Goal: Task Accomplishment & Management: Use online tool/utility

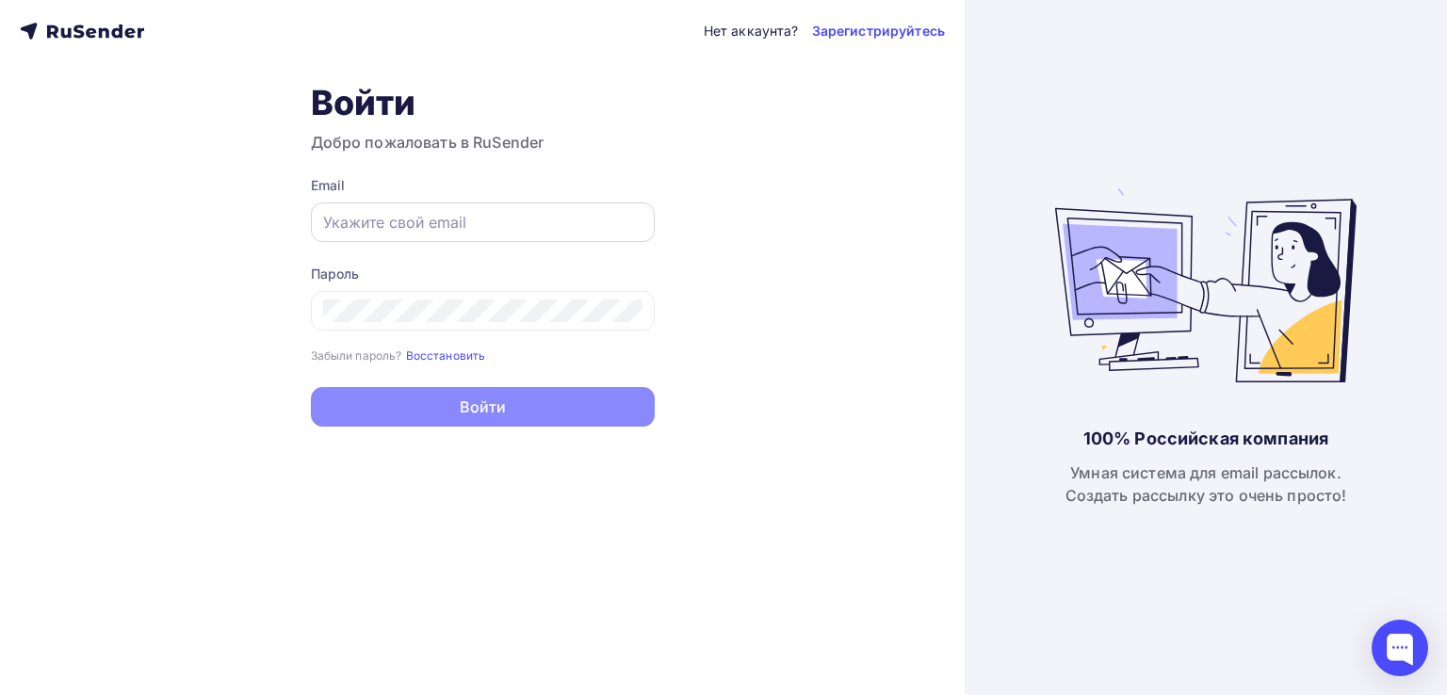
click at [475, 231] on input "text" at bounding box center [482, 222] width 319 height 23
type input "[EMAIL_ADDRESS][DOMAIN_NAME]"
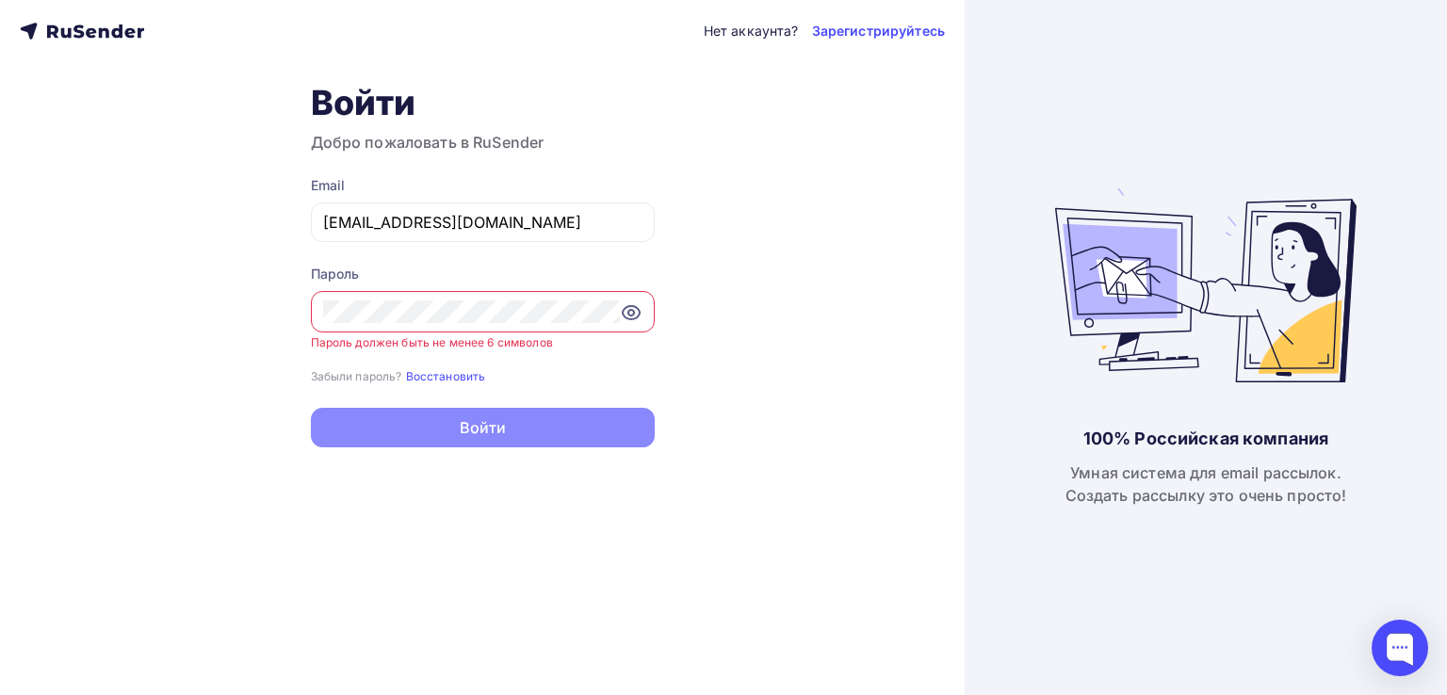
click at [516, 376] on div "Забыли пароль? Восстановить" at bounding box center [483, 375] width 344 height 19
click at [517, 323] on div at bounding box center [483, 311] width 344 height 41
click at [406, 367] on link "Восстановить" at bounding box center [446, 375] width 80 height 16
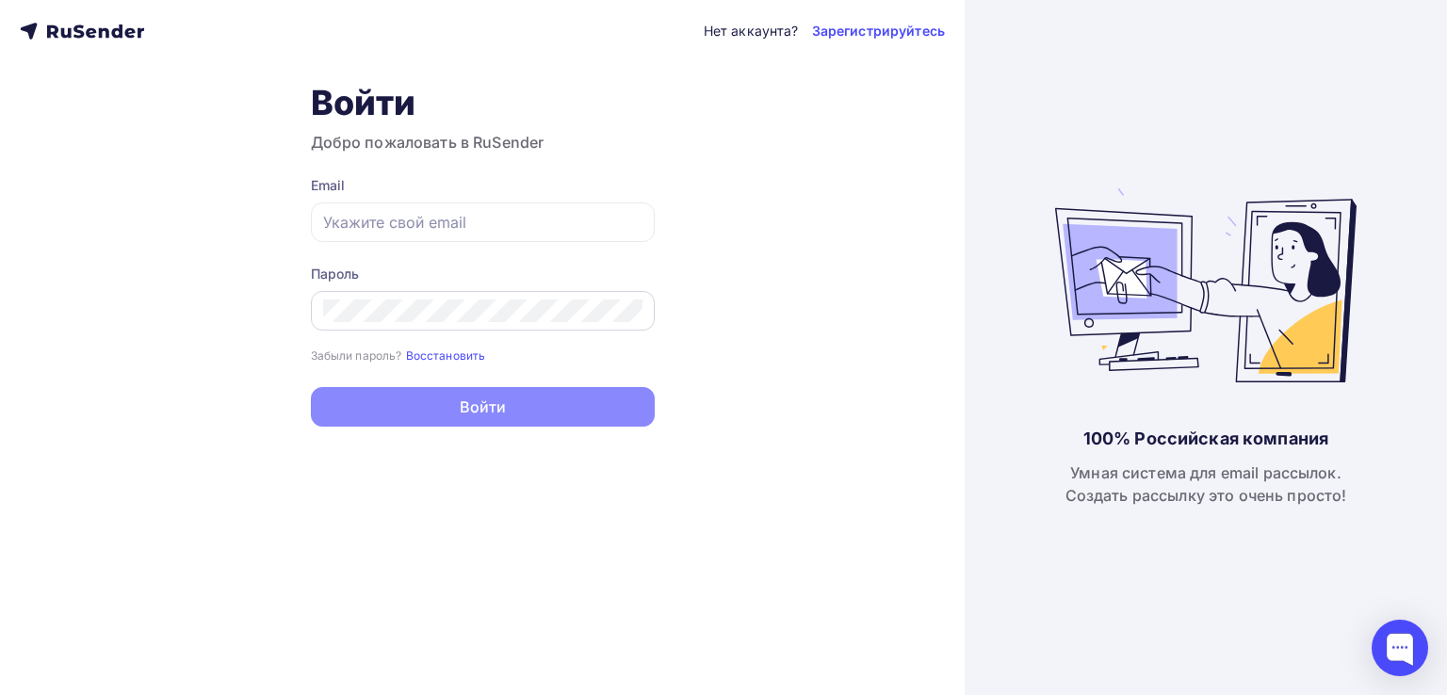
click at [406, 324] on div at bounding box center [483, 311] width 344 height 40
click at [391, 211] on input "text" at bounding box center [482, 222] width 319 height 23
type input "[EMAIL_ADDRESS][DOMAIN_NAME]"
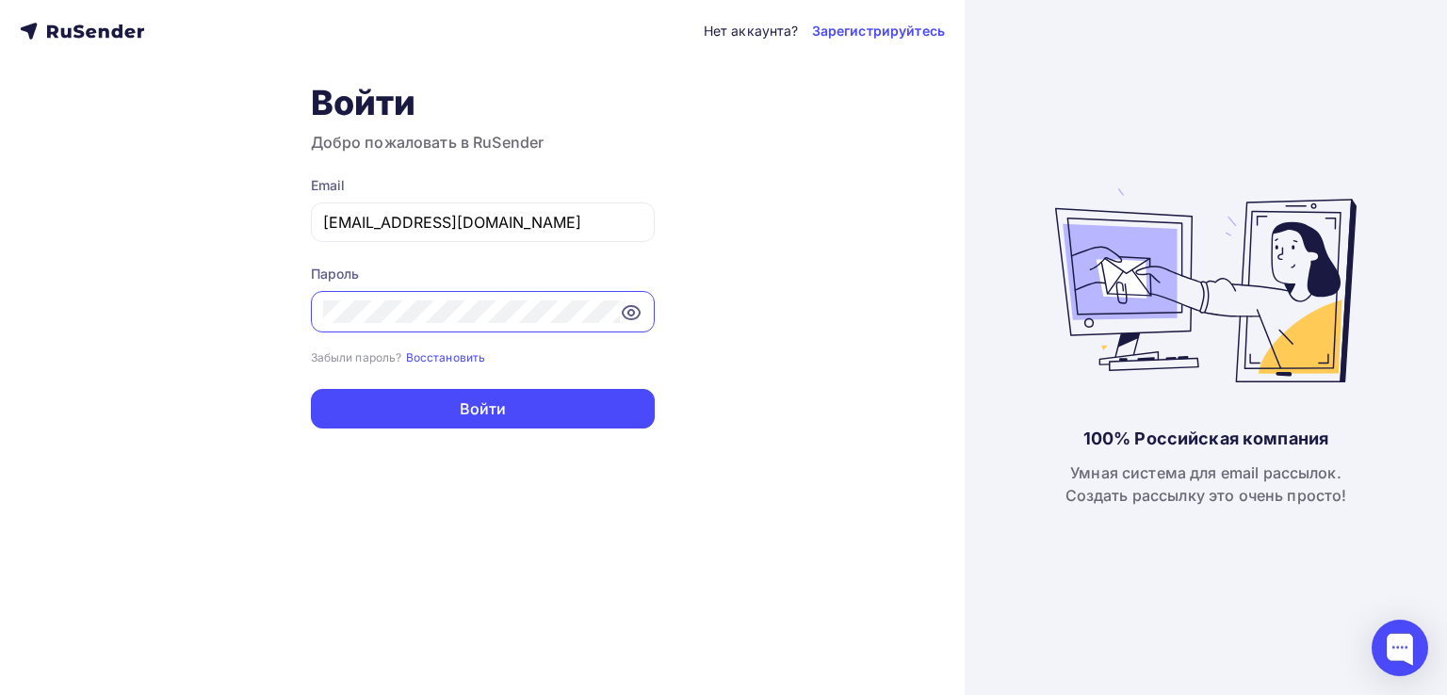
click at [633, 317] on icon at bounding box center [631, 312] width 17 height 13
click at [576, 439] on div "Нет аккаунта? Зарегистрируйтесь Войти Добро пожаловать в RuSender Email [EMAIL_…" at bounding box center [482, 347] width 965 height 695
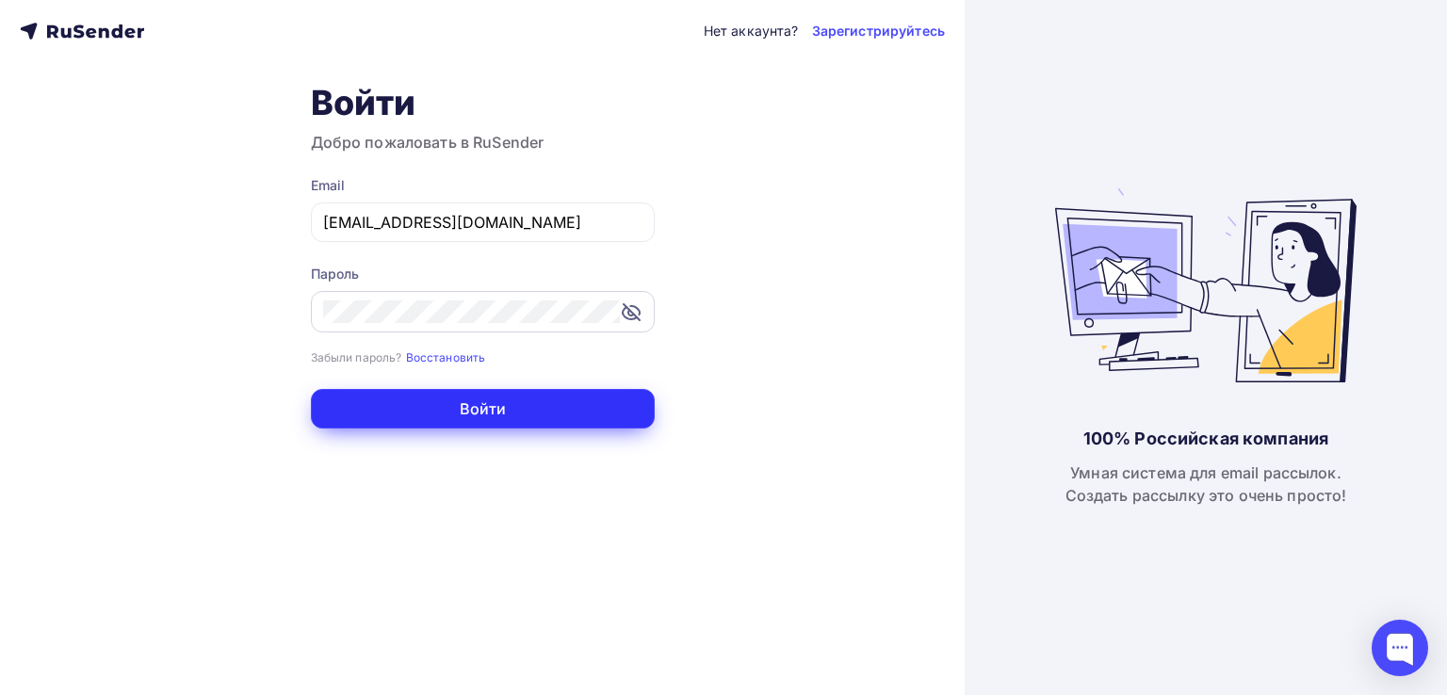
click at [575, 423] on button "Войти" at bounding box center [483, 409] width 344 height 40
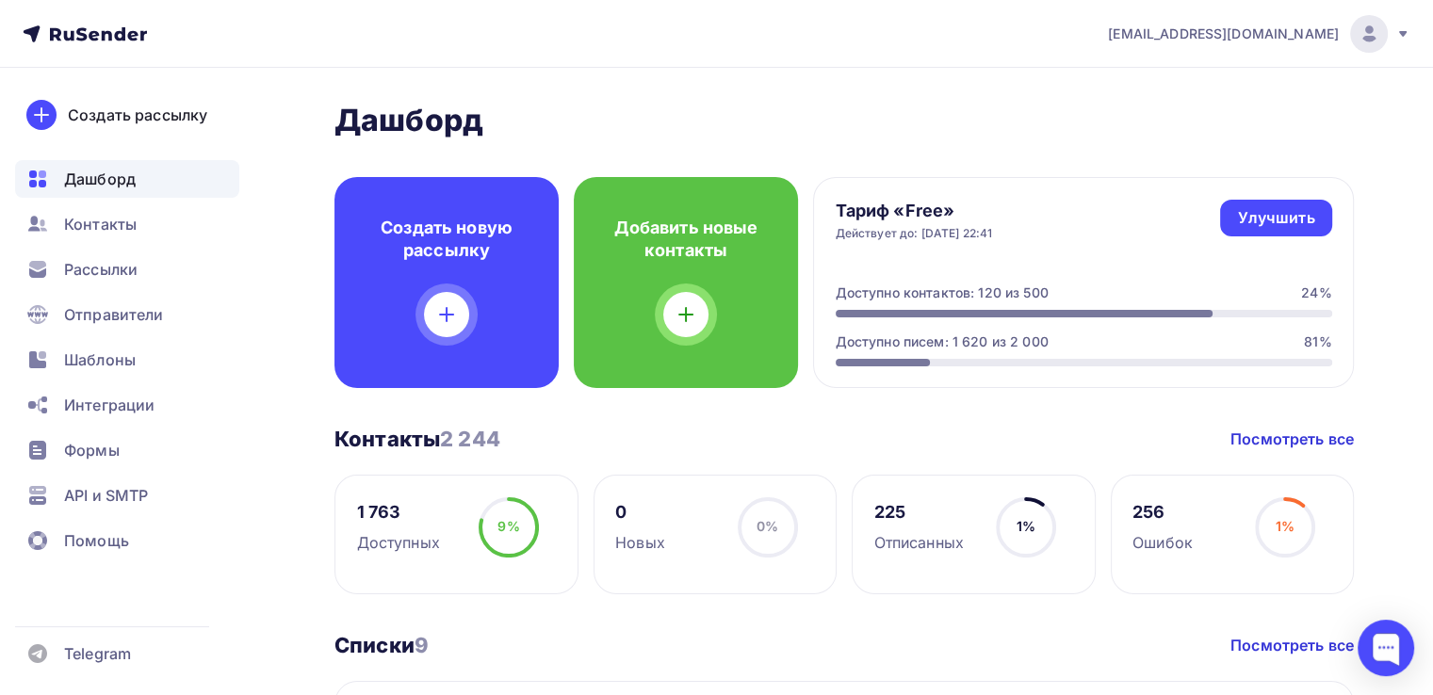
click at [120, 280] on span "Рассылки" at bounding box center [100, 269] width 73 height 23
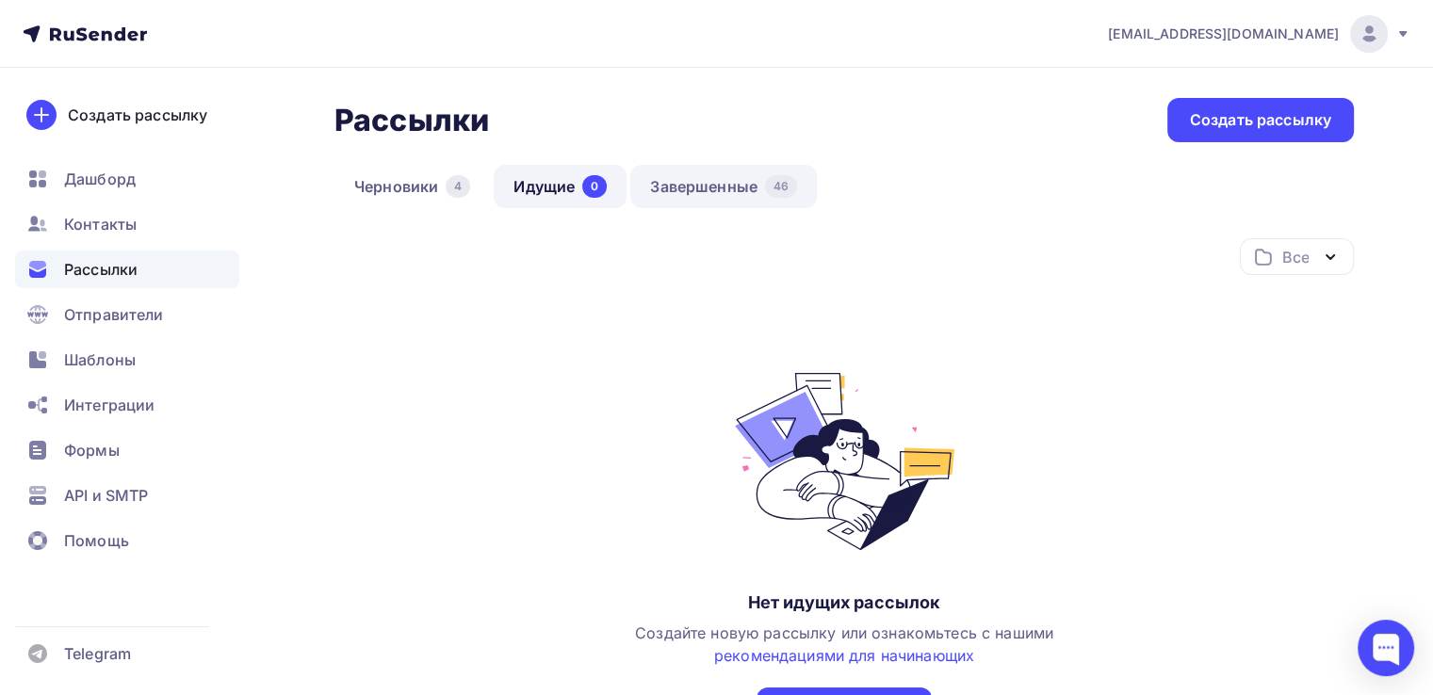
click at [649, 193] on link "Завершенные 46" at bounding box center [723, 186] width 187 height 43
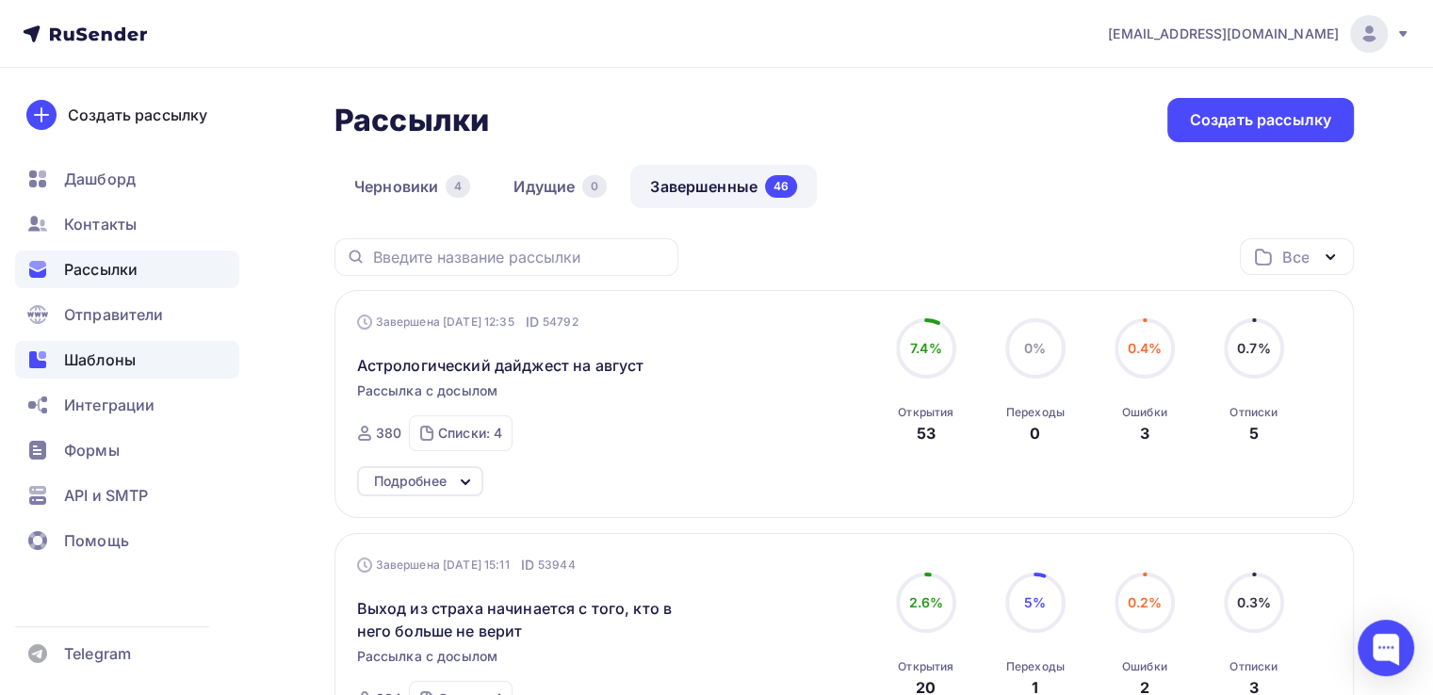
click at [143, 377] on div "Шаблоны" at bounding box center [127, 360] width 224 height 38
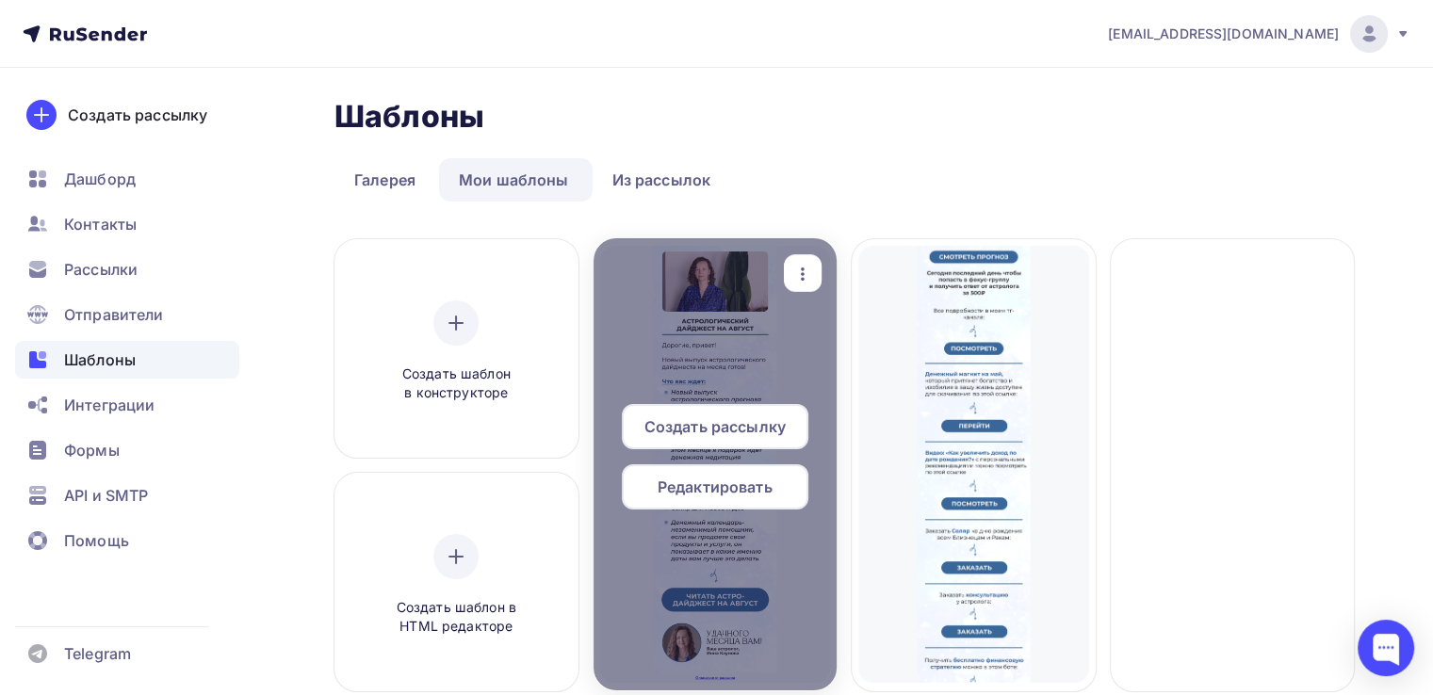
click at [723, 490] on span "Редактировать" at bounding box center [715, 487] width 115 height 23
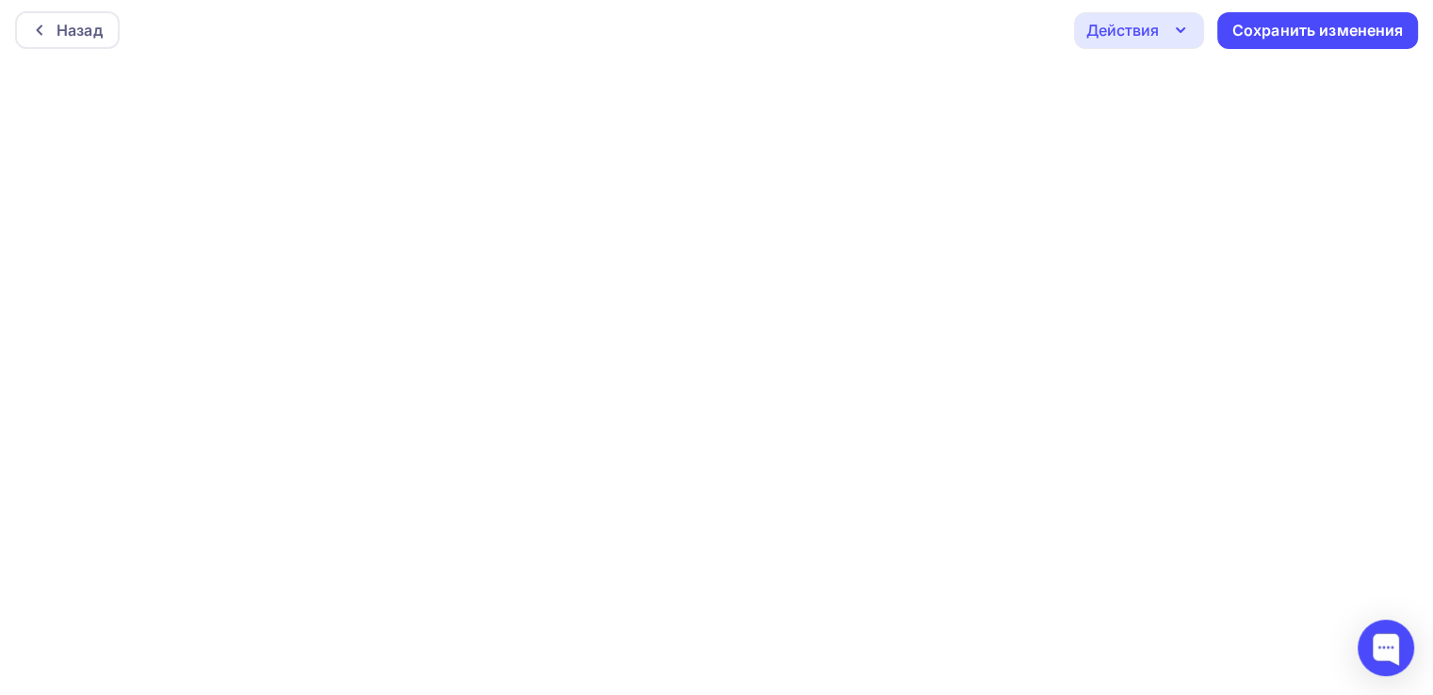
scroll to position [4, 0]
click at [1257, 24] on div "Сохранить изменения" at bounding box center [1317, 31] width 171 height 22
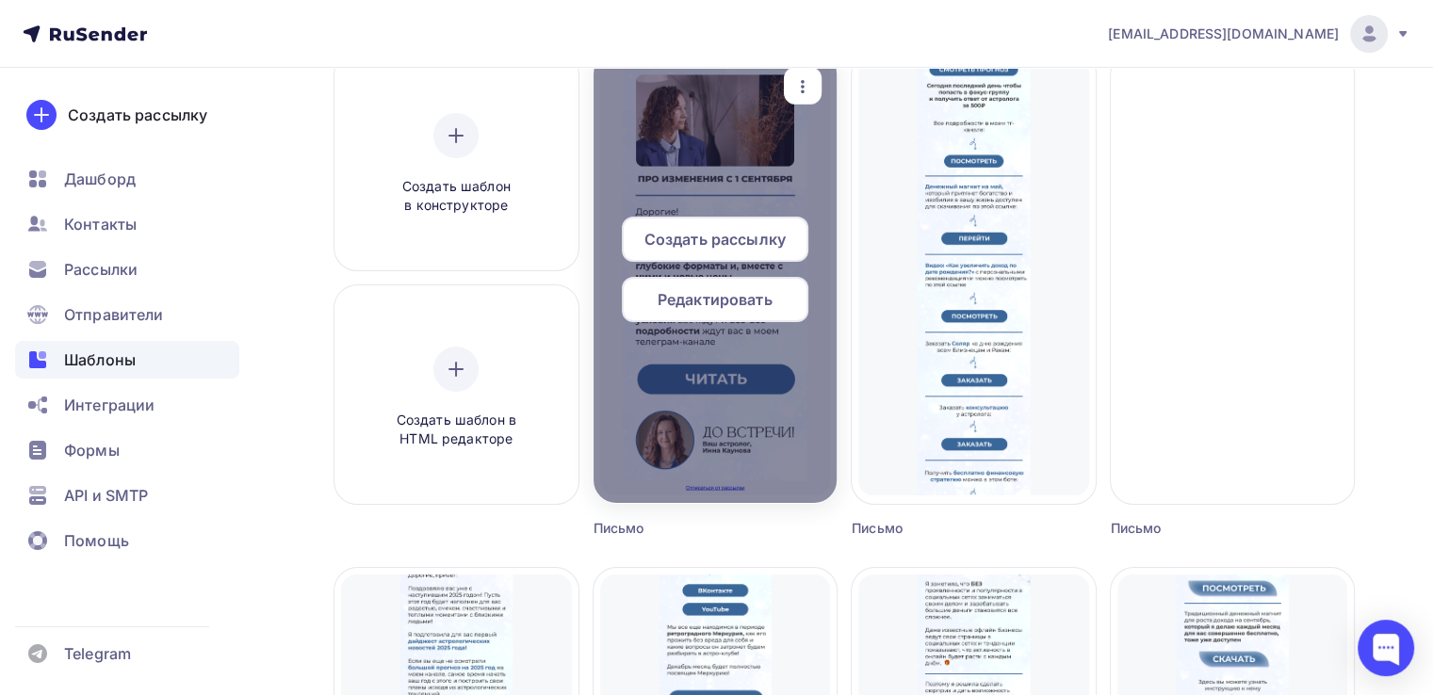
scroll to position [188, 0]
click at [717, 246] on span "Создать рассылку" at bounding box center [714, 238] width 141 height 23
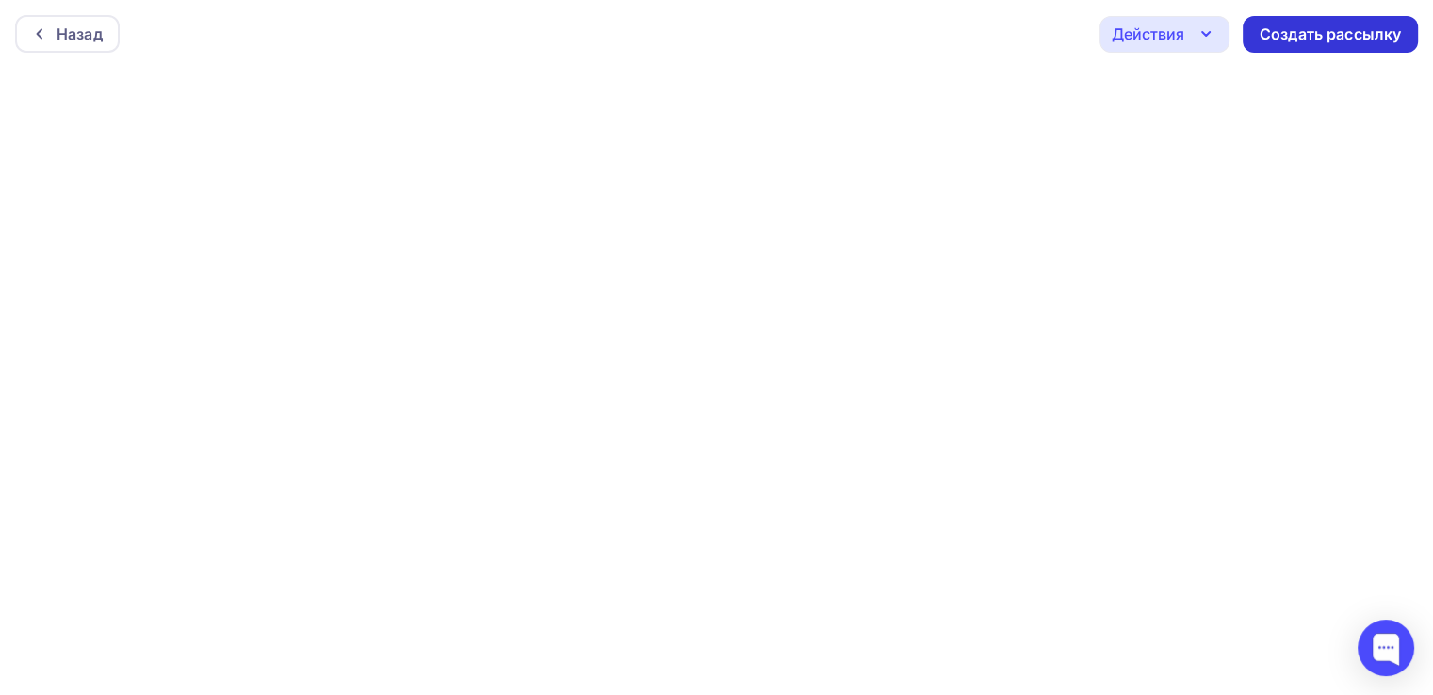
click at [1330, 33] on div "Создать рассылку" at bounding box center [1329, 35] width 141 height 22
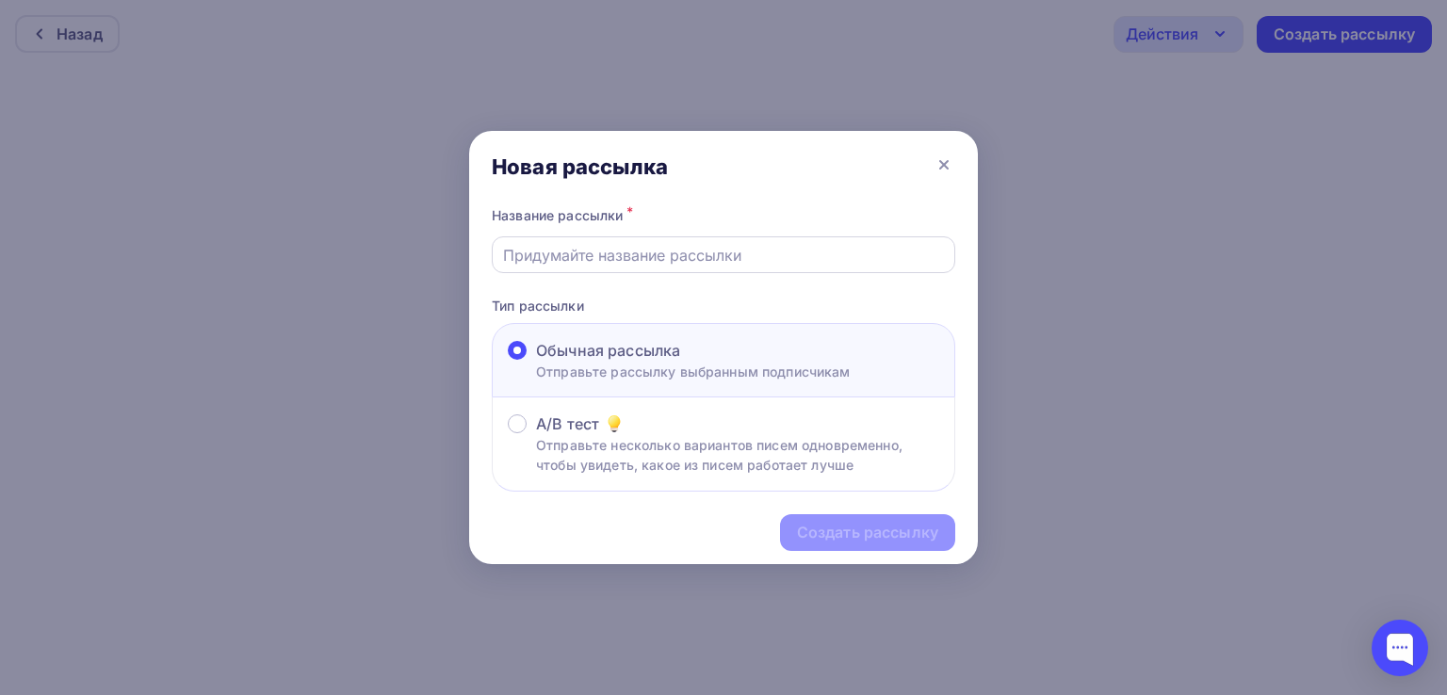
click at [616, 246] on input "text" at bounding box center [724, 255] width 442 height 23
paste input "Про изменения с [DATE]"
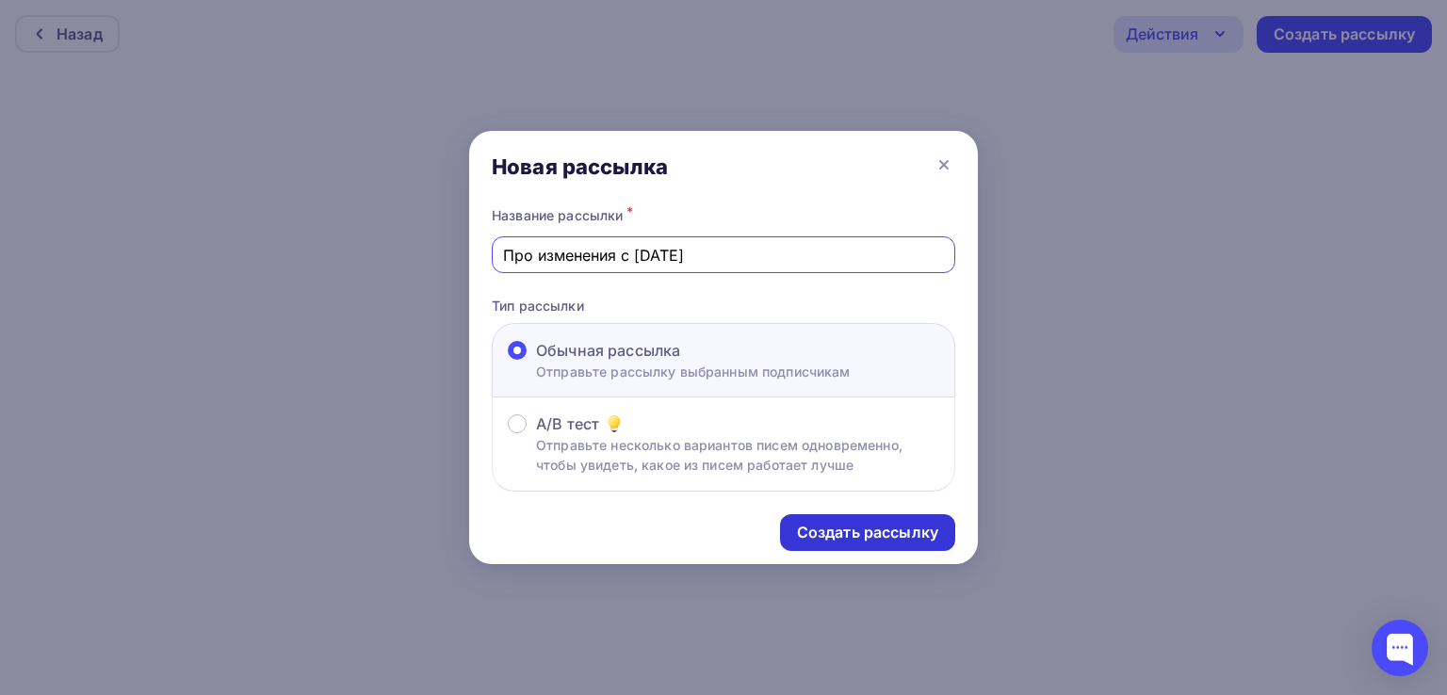
type input "Про изменения с [DATE]"
click at [888, 537] on div "Создать рассылку" at bounding box center [867, 533] width 141 height 22
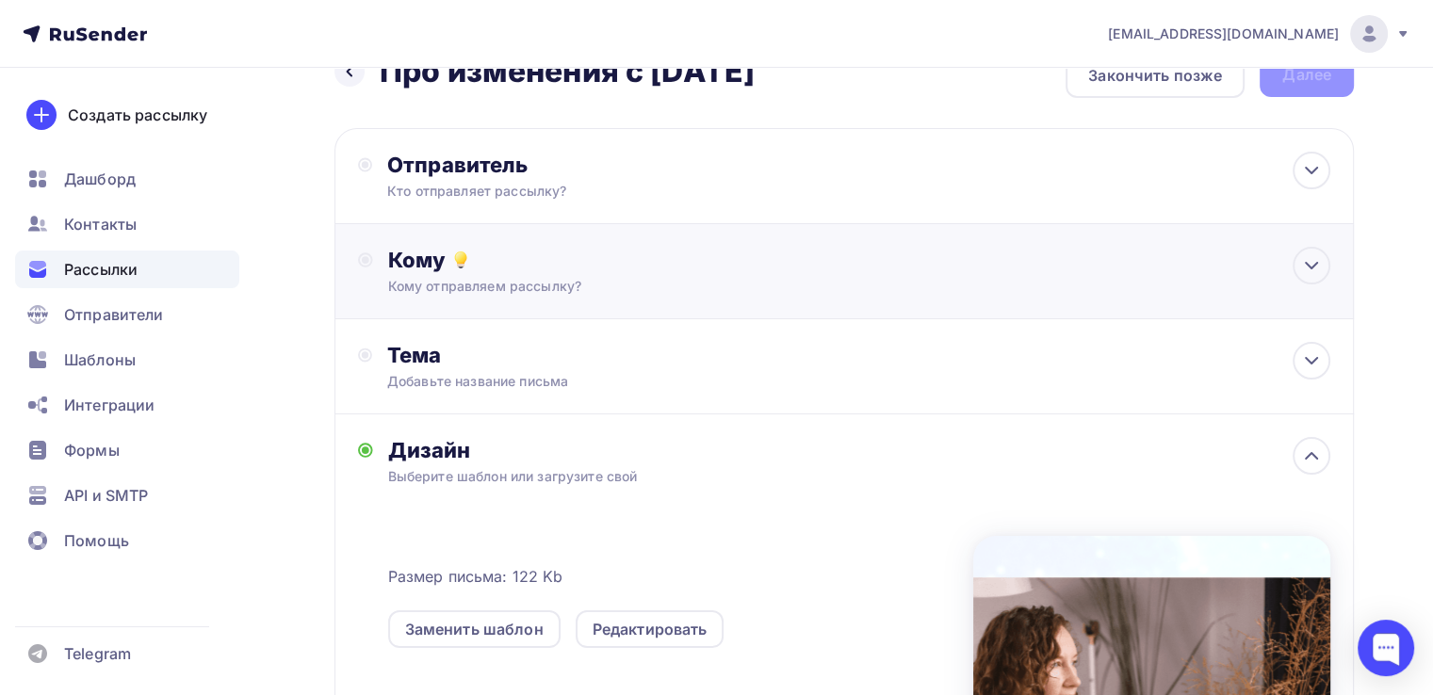
scroll to position [94, 0]
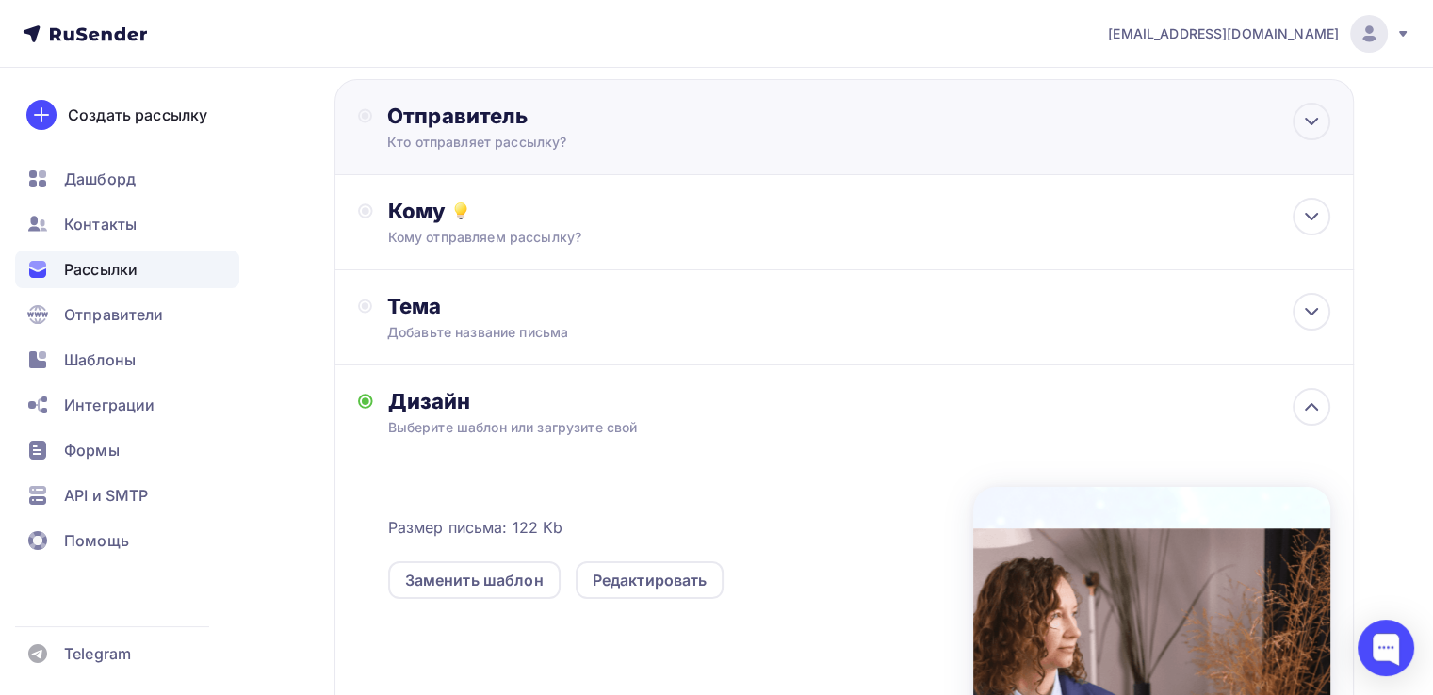
click at [553, 135] on div "Кто отправляет рассылку?" at bounding box center [570, 142] width 367 height 19
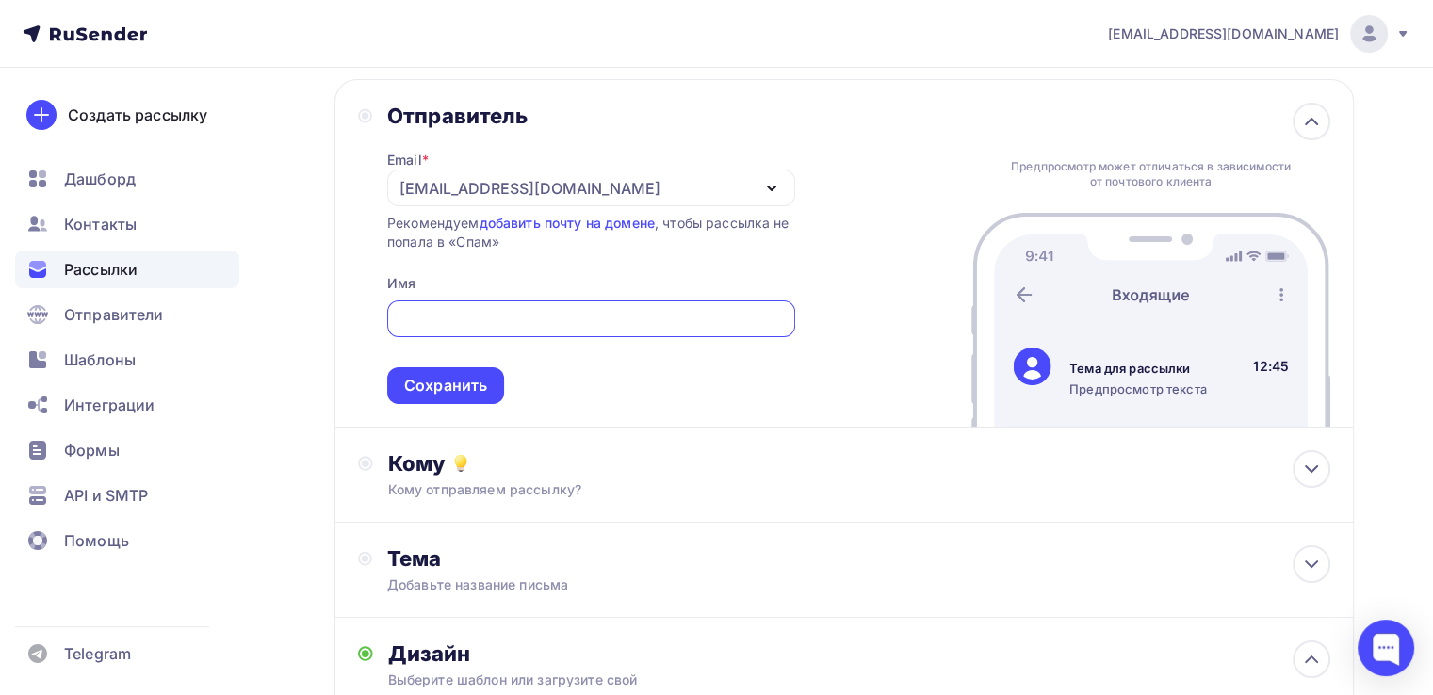
scroll to position [0, 0]
click at [521, 302] on span "Сохранить" at bounding box center [591, 349] width 408 height 111
click at [529, 323] on input "text" at bounding box center [591, 320] width 386 height 23
type input "[PERSON_NAME]"
click at [476, 387] on div "Сохранить" at bounding box center [445, 387] width 83 height 22
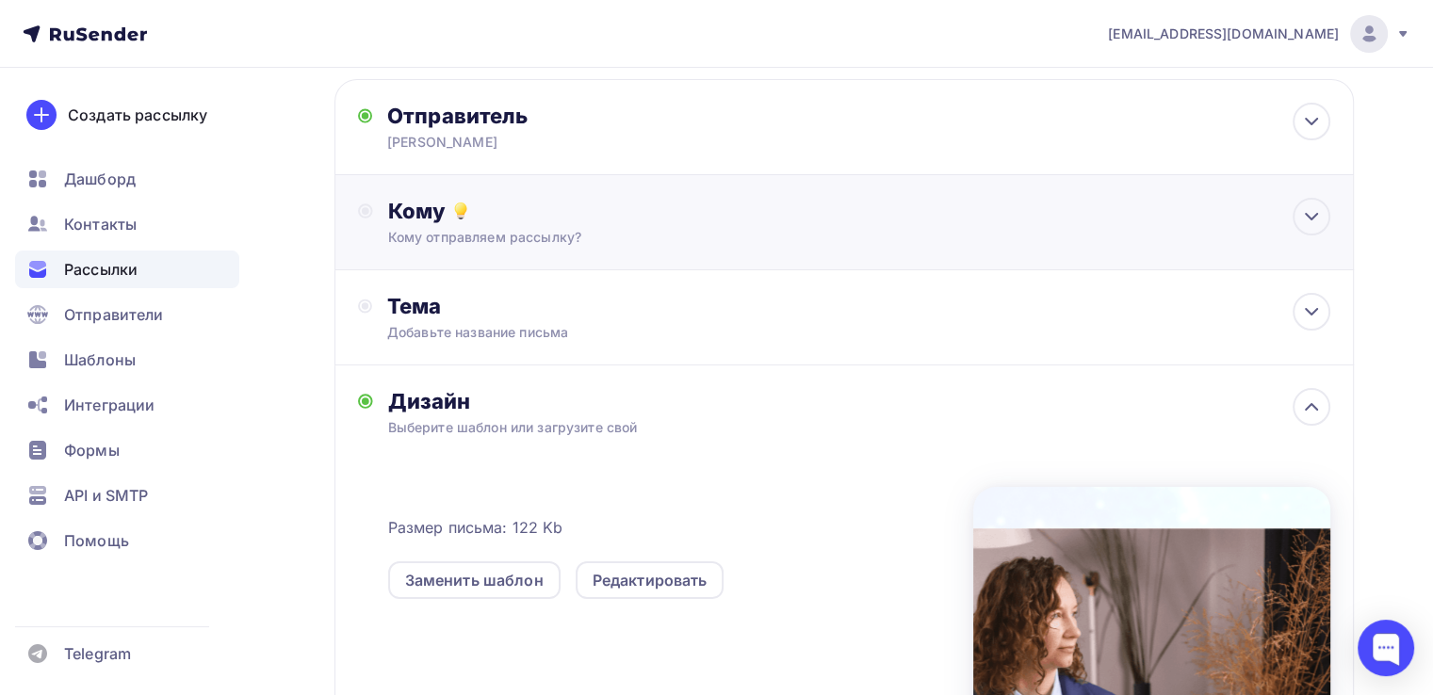
click at [513, 209] on div "Кому" at bounding box center [859, 211] width 942 height 26
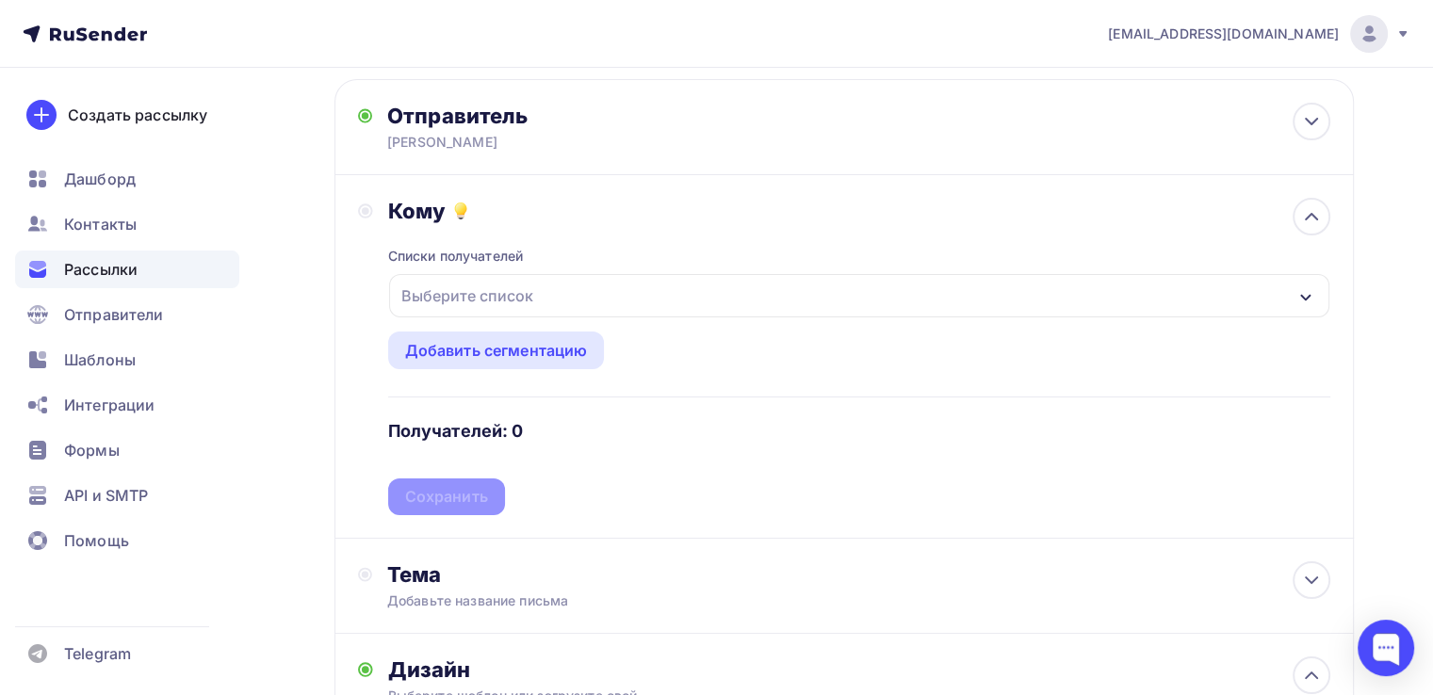
click at [497, 296] on div "Выберите список" at bounding box center [467, 296] width 147 height 34
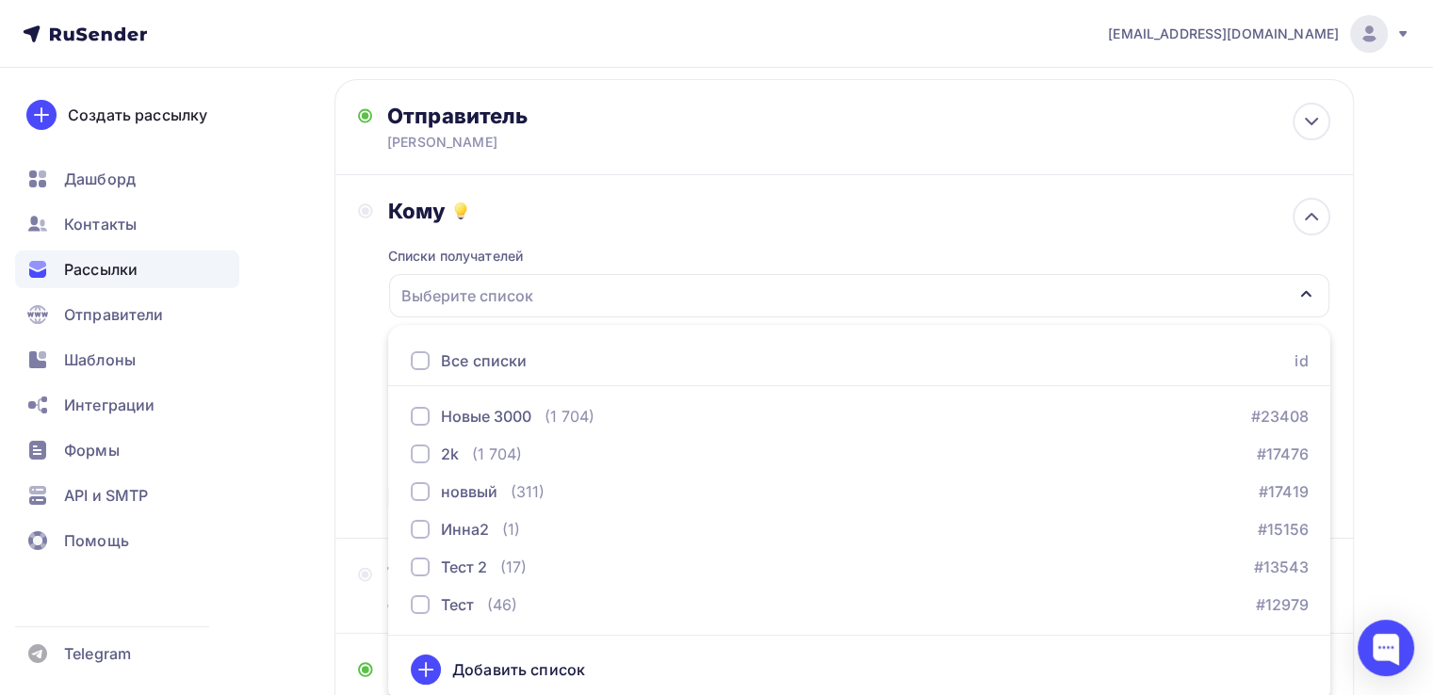
scroll to position [102, 0]
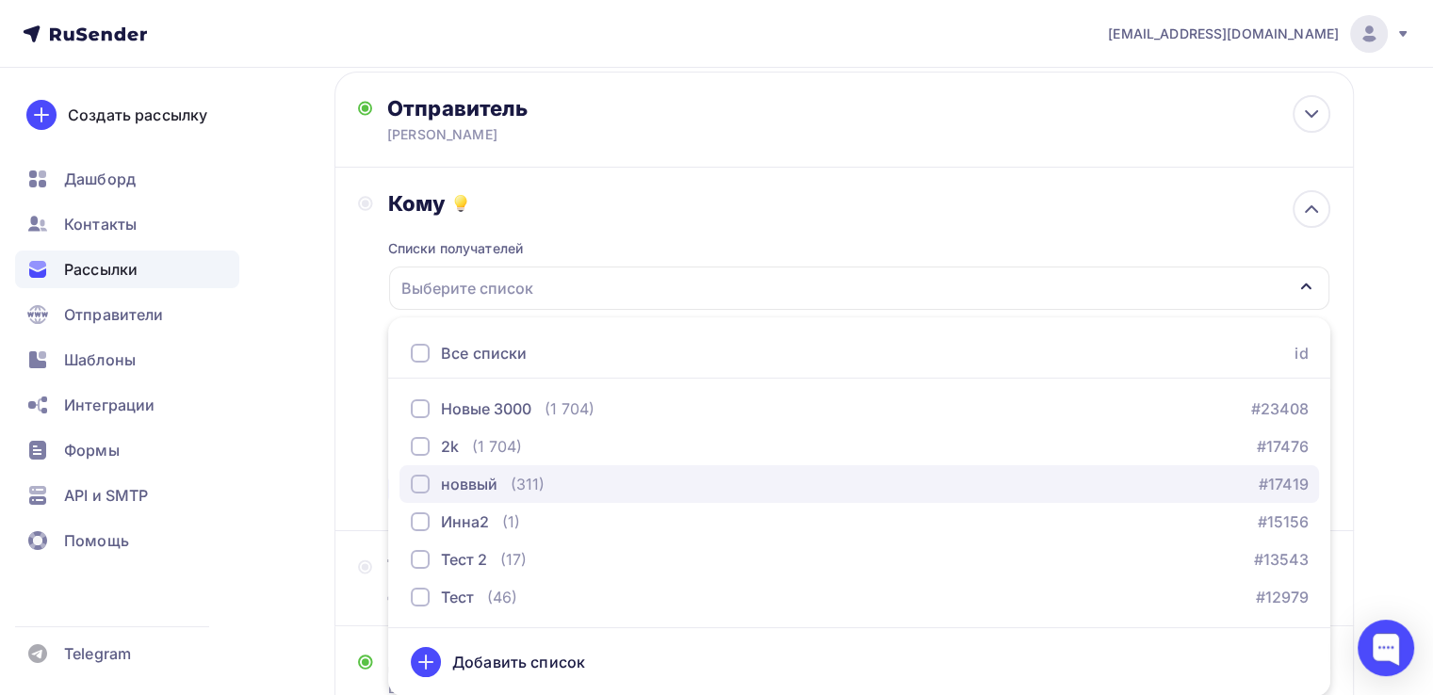
click at [471, 477] on div "новвый" at bounding box center [469, 484] width 57 height 23
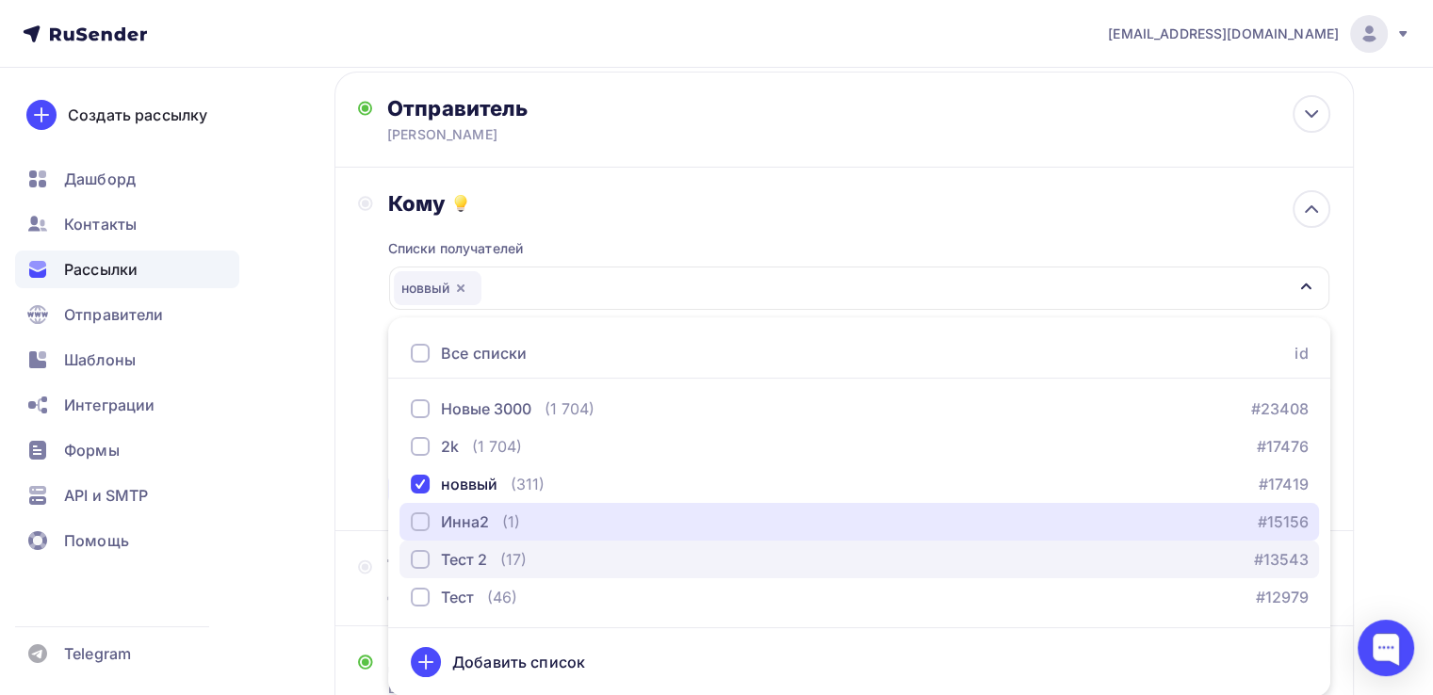
drag, startPoint x: 460, startPoint y: 527, endPoint x: 460, endPoint y: 557, distance: 30.1
click at [461, 528] on div "Инна2" at bounding box center [465, 522] width 48 height 23
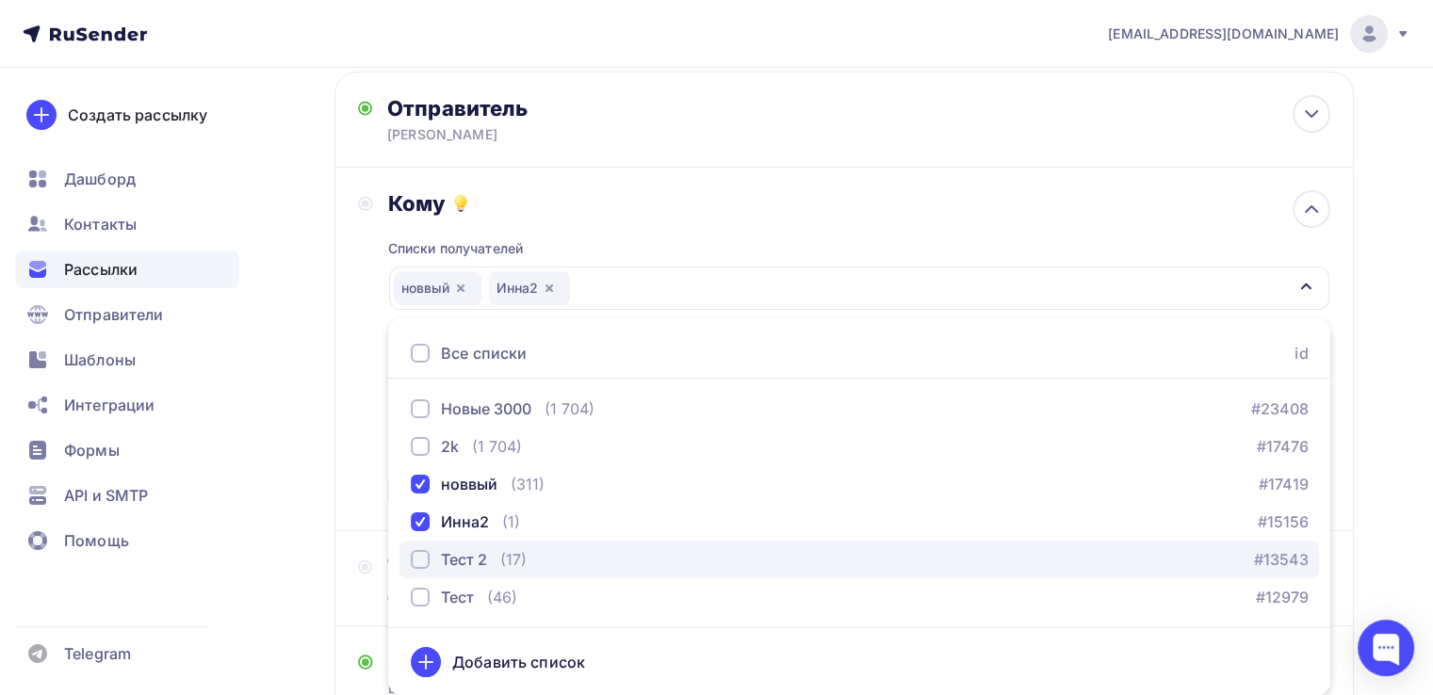
click at [461, 565] on div "Тест 2" at bounding box center [464, 559] width 46 height 23
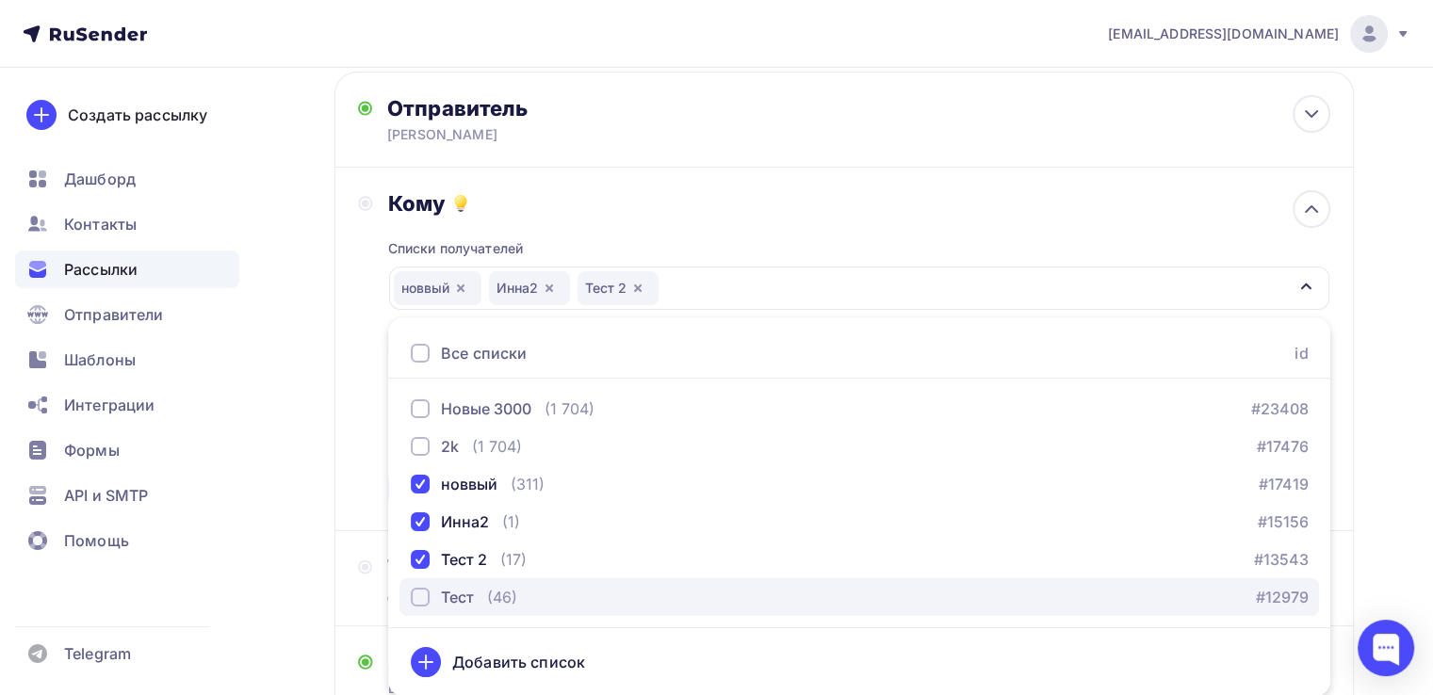
drag, startPoint x: 460, startPoint y: 600, endPoint x: 460, endPoint y: 610, distance: 10.4
click at [460, 602] on div "Тест" at bounding box center [457, 597] width 33 height 23
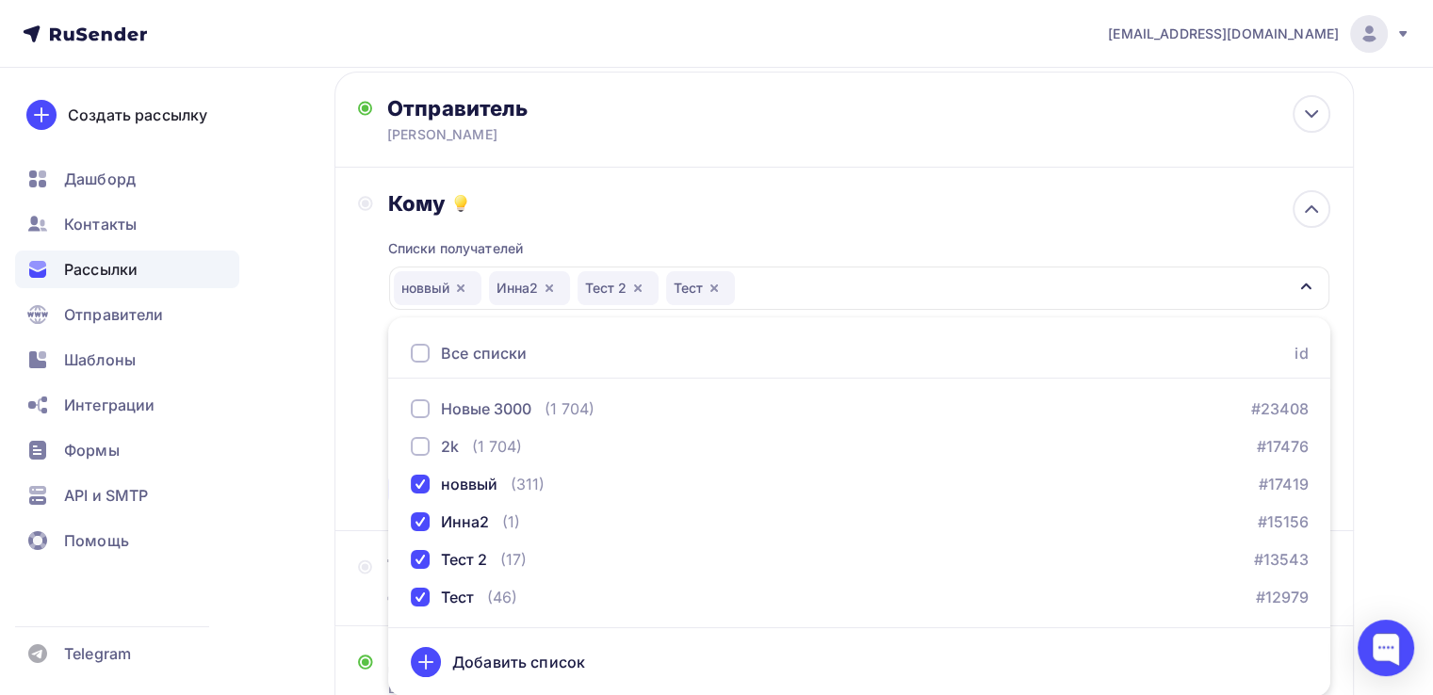
click at [690, 231] on div "Списки получателей новвый Инна2 Тест 2 Тест Все списки id Новые 3000 (1 704) #2…" at bounding box center [859, 362] width 942 height 291
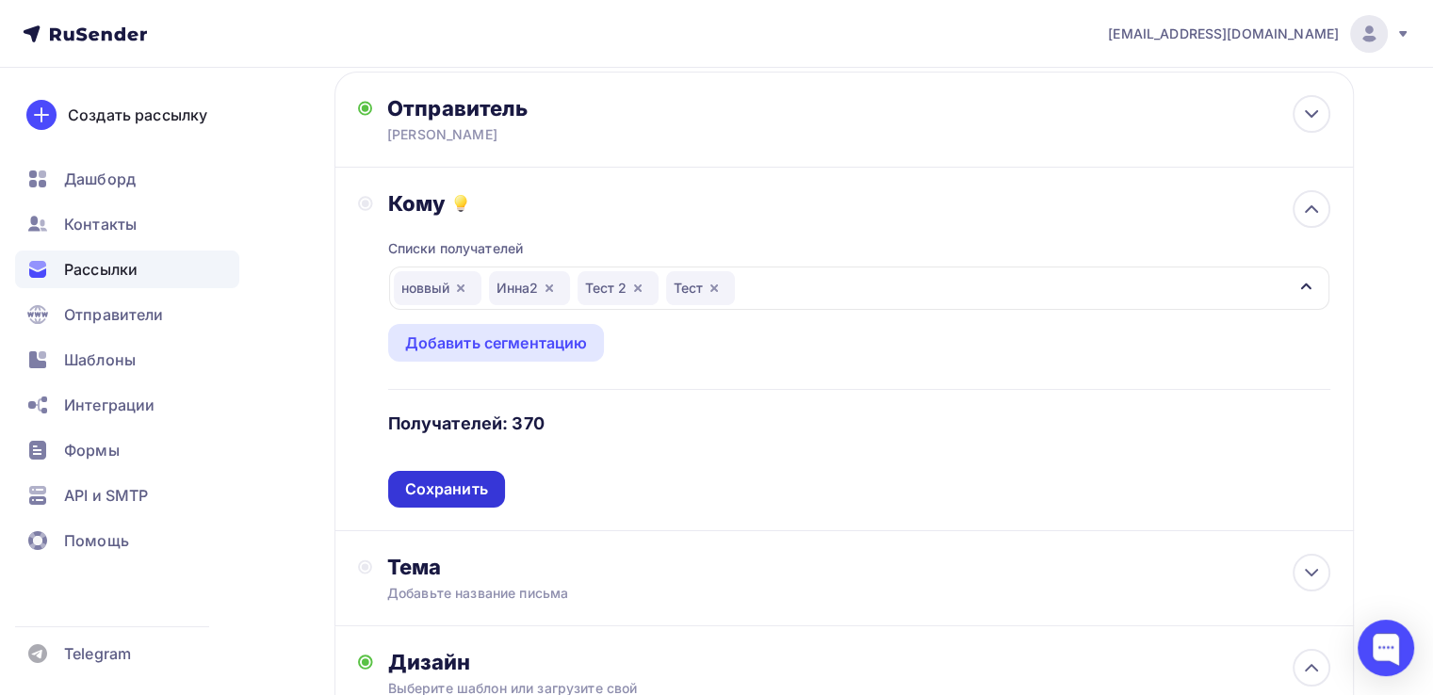
click at [475, 482] on div "Сохранить" at bounding box center [446, 490] width 83 height 22
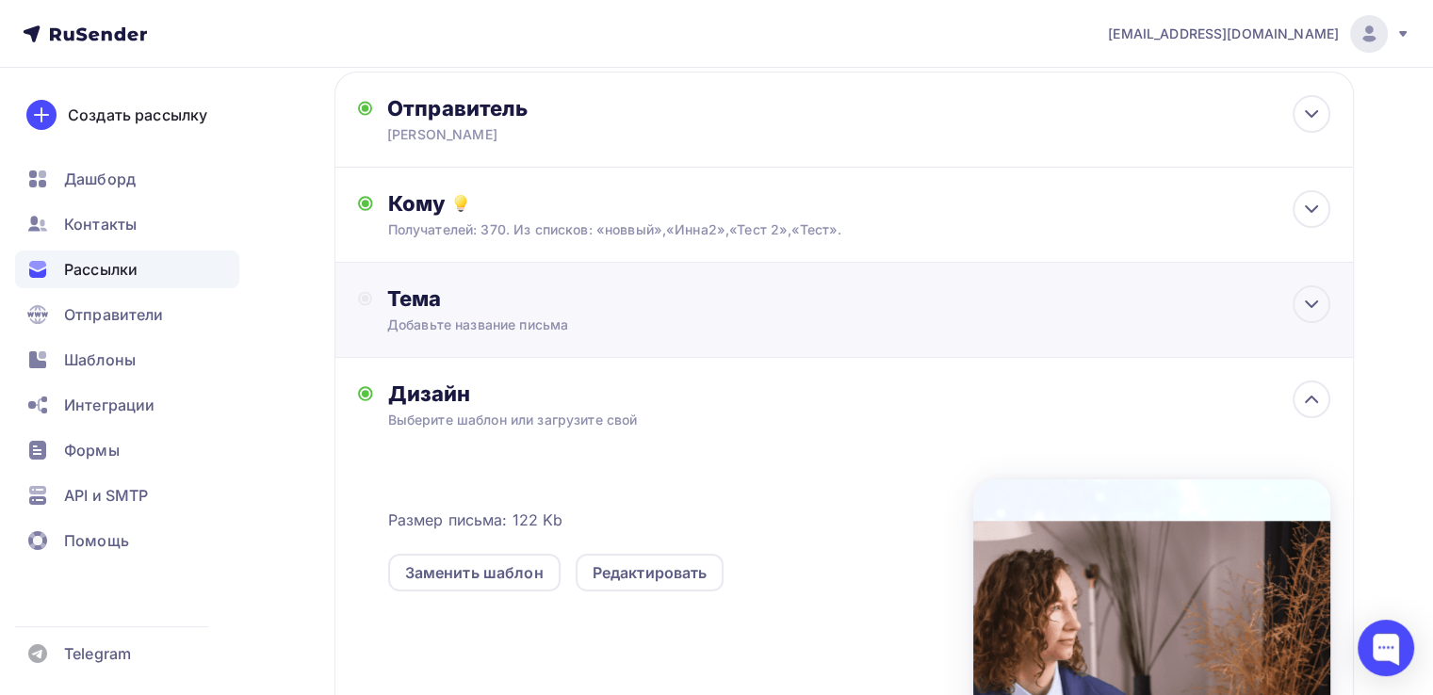
click at [486, 310] on div "Тема" at bounding box center [573, 298] width 372 height 26
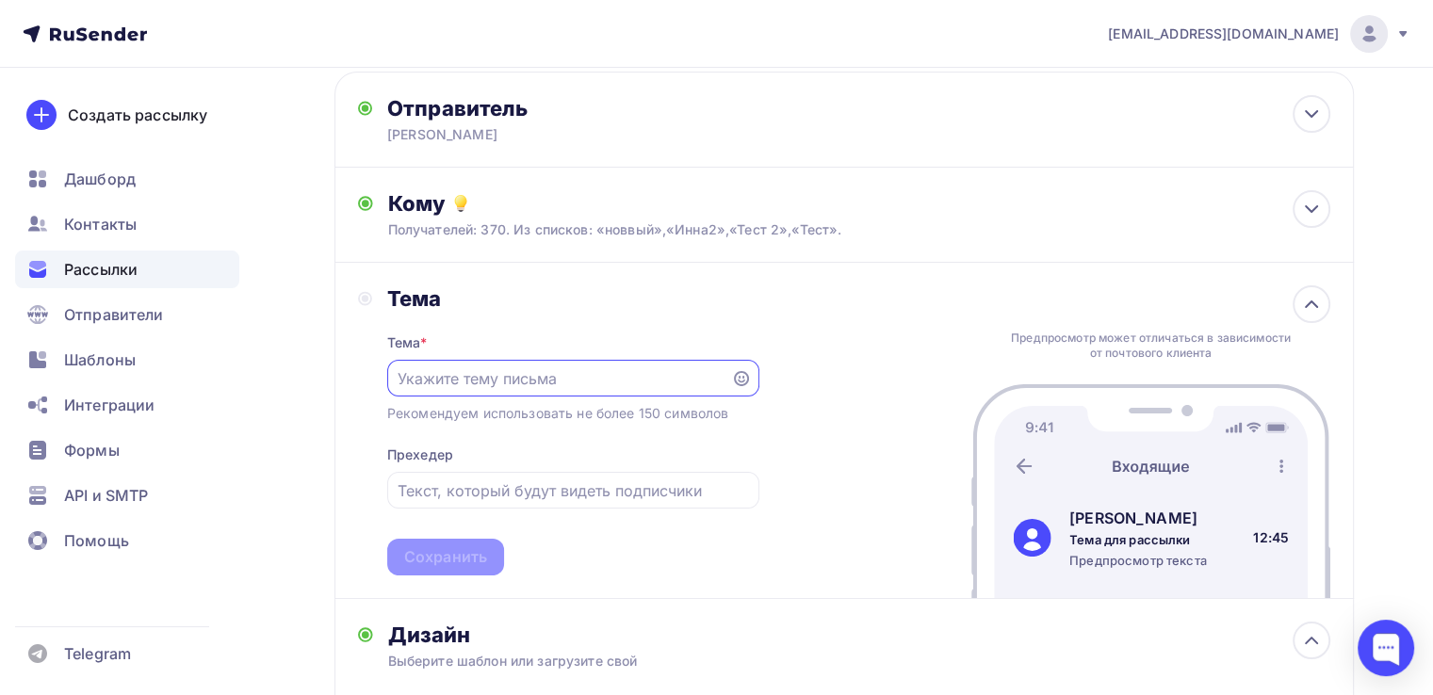
scroll to position [0, 0]
click at [527, 375] on input "text" at bounding box center [559, 379] width 322 height 23
paste input "Про изменения с [DATE]"
type input "Про изменения с [DATE]"
click at [545, 487] on input "text" at bounding box center [573, 491] width 350 height 23
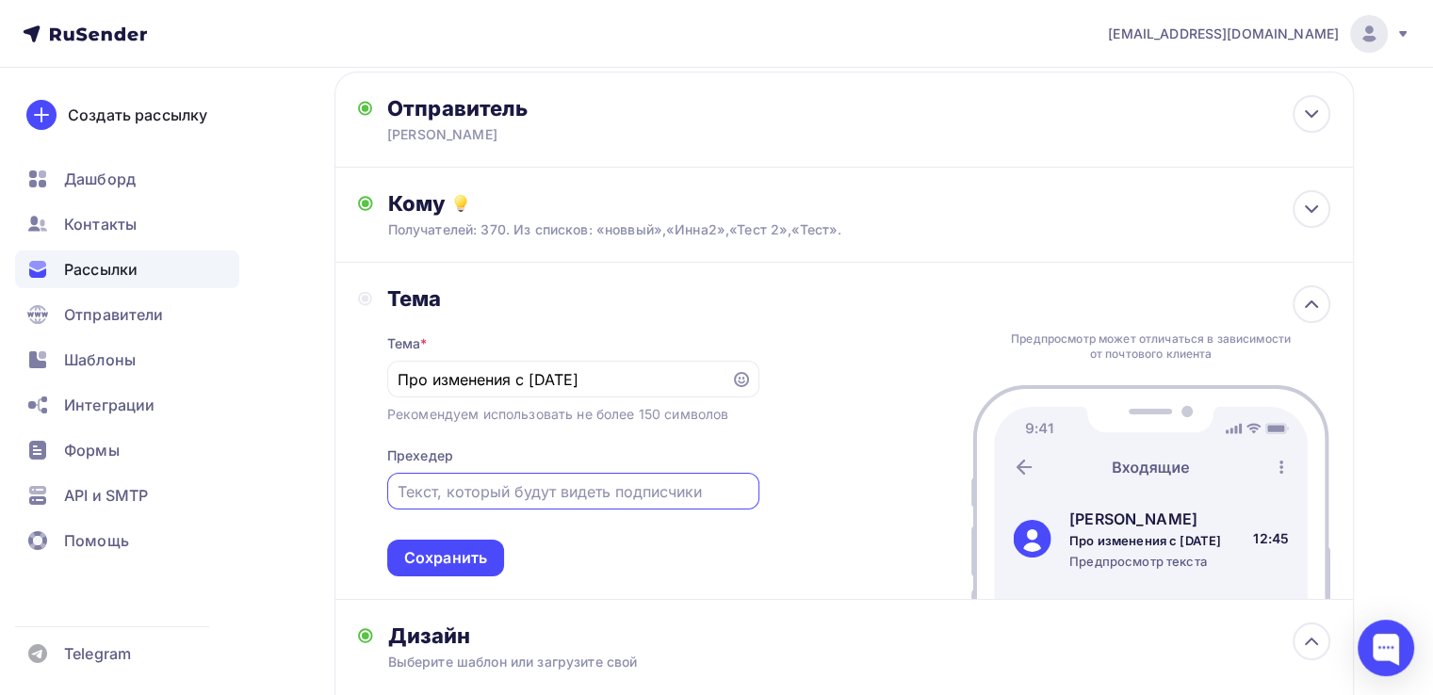
paste input "С [DATE] пройдёт большое обновление условий моей работы: появятся новые, более …"
type input "С [DATE] пройдёт большое обновление условий моей работы: появятся новые, более …"
click at [482, 555] on div "Сохранить" at bounding box center [445, 558] width 83 height 22
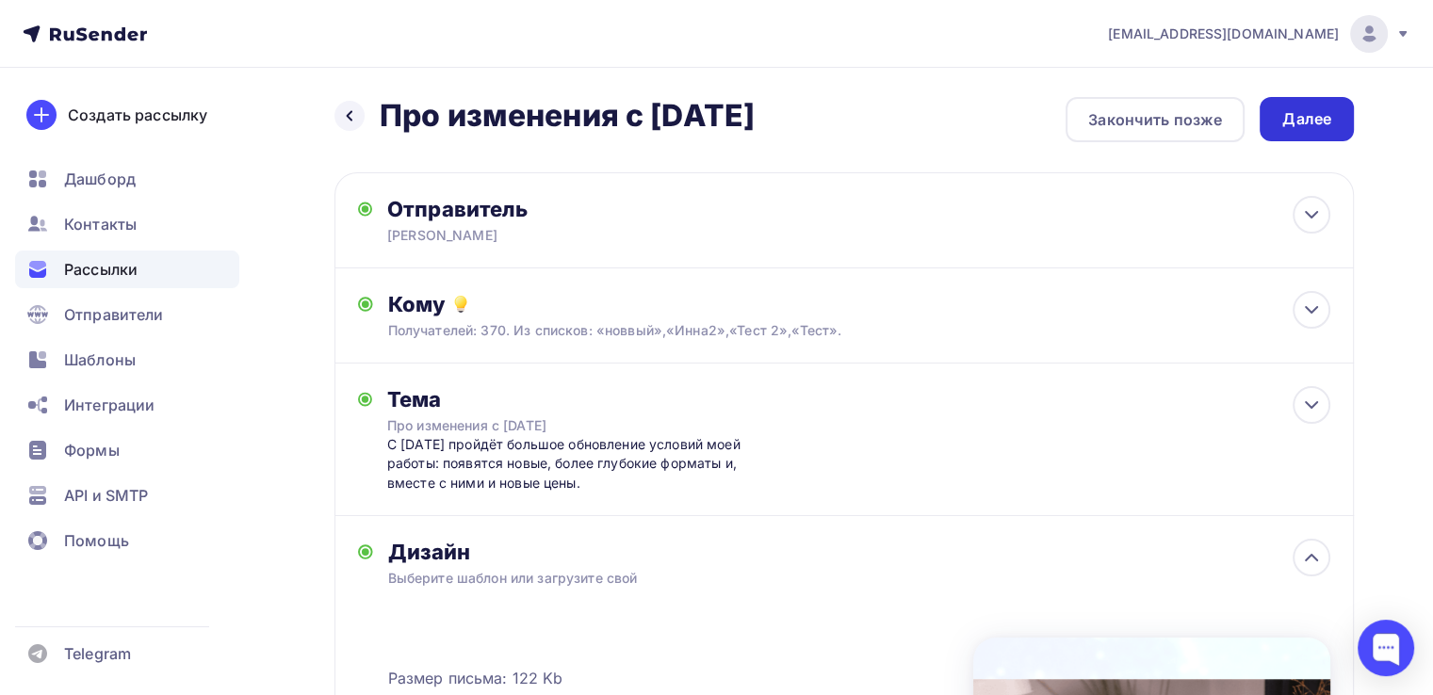
scroll to position [0, 0]
click at [1297, 122] on div "Далее" at bounding box center [1306, 120] width 49 height 22
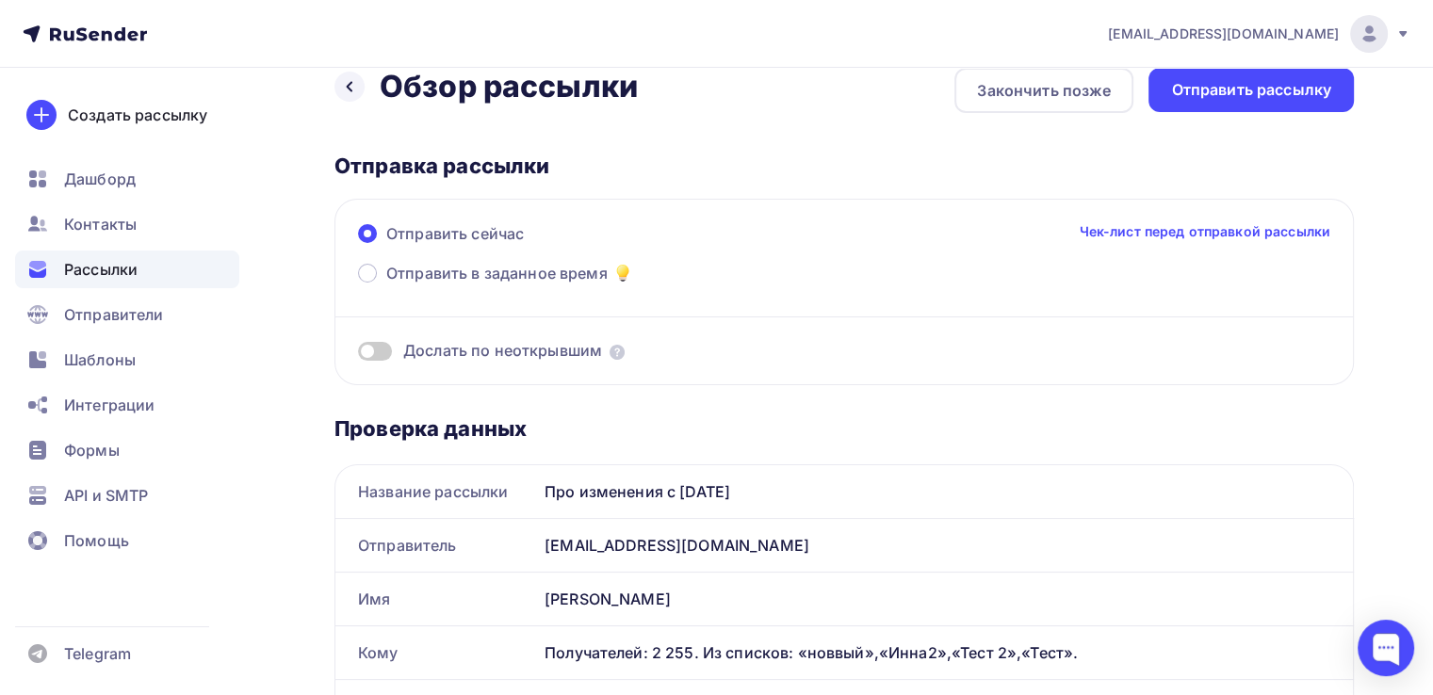
scroll to position [94, 0]
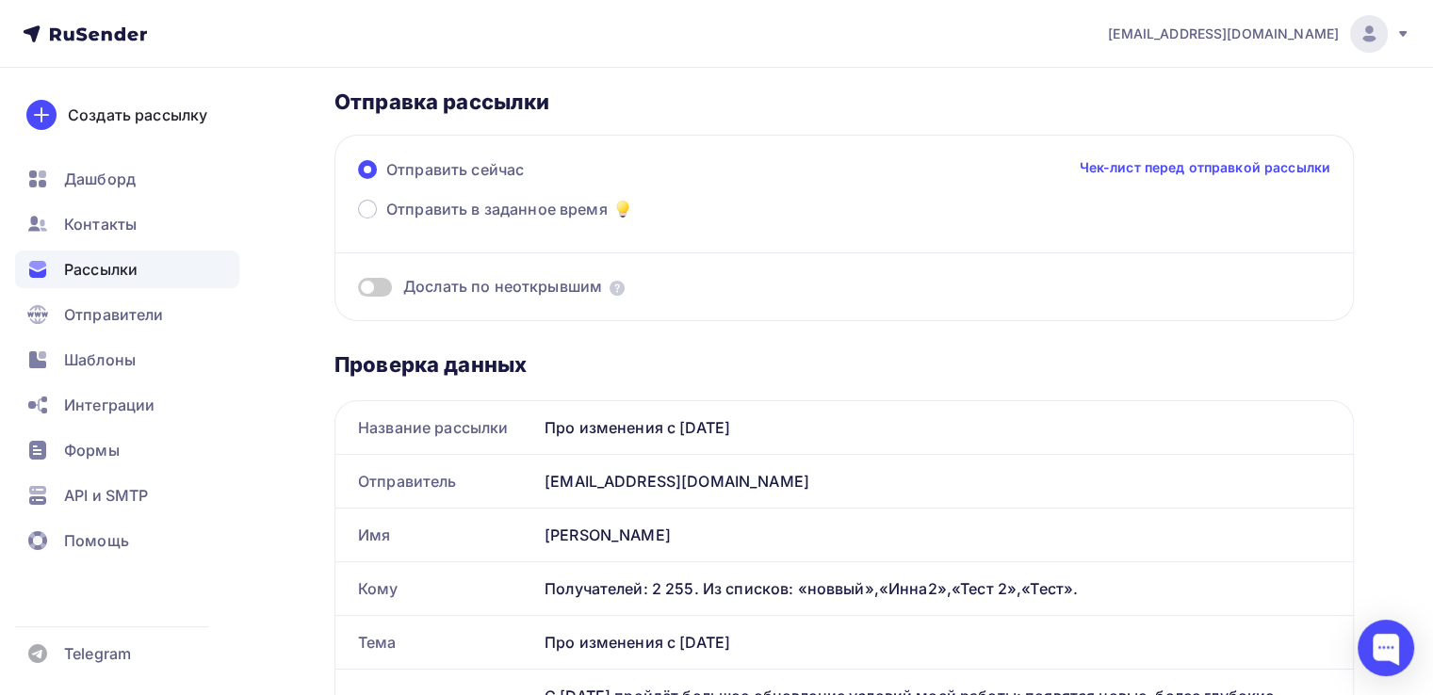
click at [348, 273] on div "Отправить сейчас Чек-лист перед отправкой рассылки Отправить в заданное время Д…" at bounding box center [843, 228] width 1019 height 187
click at [371, 301] on div "Отправить сейчас Чек-лист перед отправкой рассылки Отправить в заданное время Д…" at bounding box center [843, 228] width 1019 height 187
click at [370, 282] on span at bounding box center [375, 287] width 34 height 19
click at [358, 290] on input "checkbox" at bounding box center [358, 290] width 0 height 0
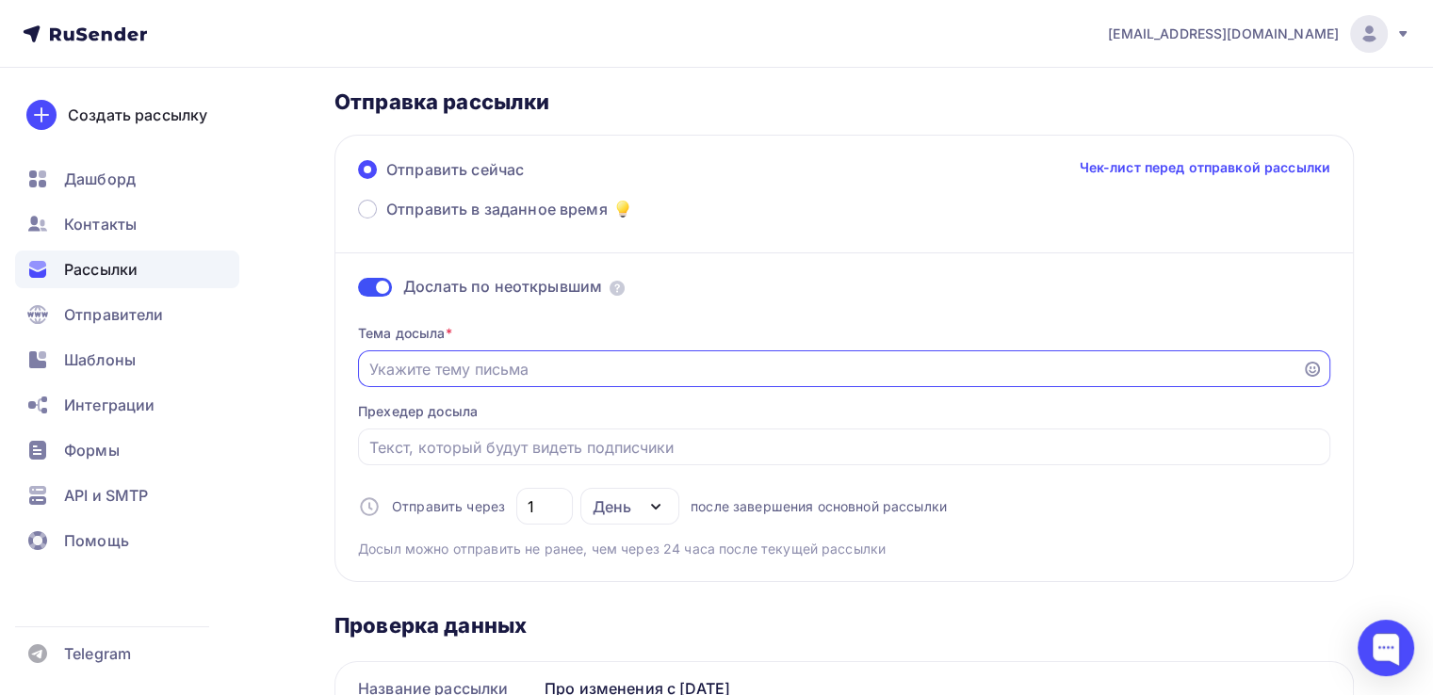
click at [493, 365] on input "Отправить в заданное время" at bounding box center [830, 369] width 922 height 23
paste input "С [DATE] пройдёт большое обновление условий моей работы: появятся новые, более …"
type input "С [DATE] пройдёт большое обновление условий моей работы: появятся новые, более …"
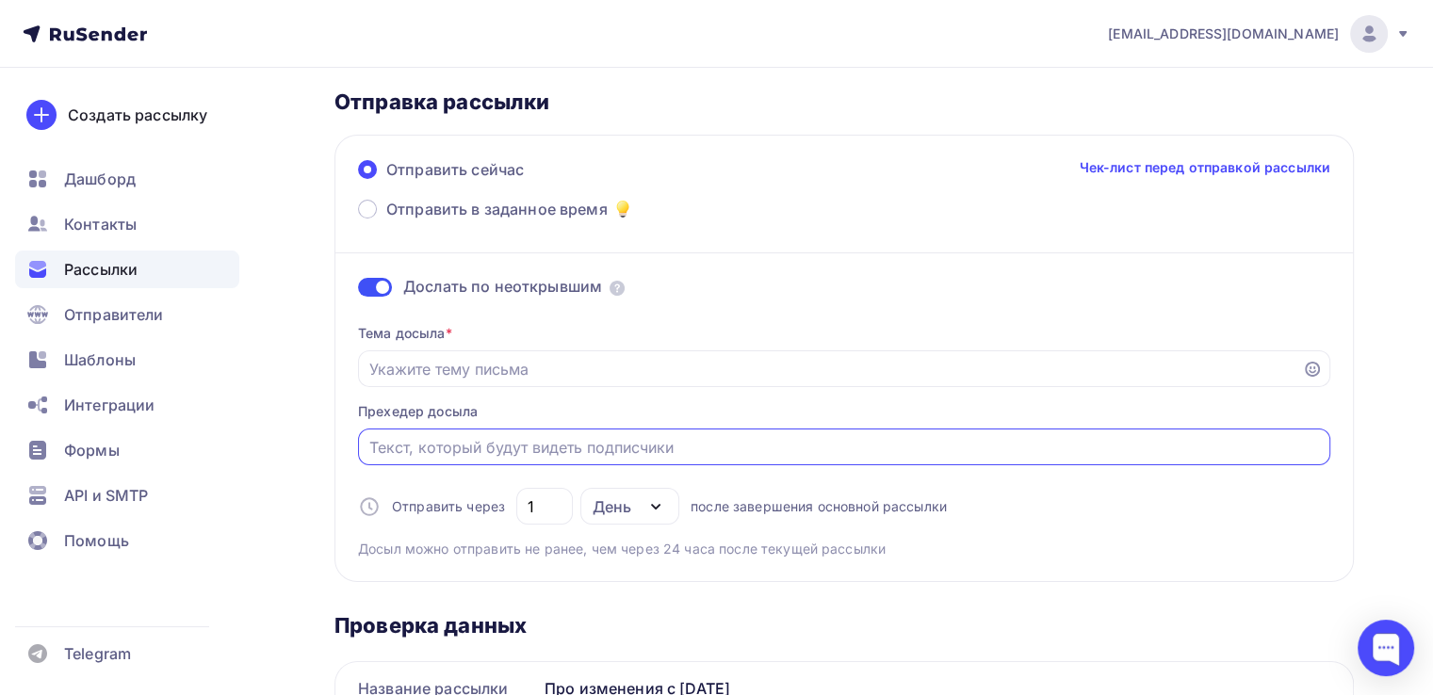
click at [529, 453] on input "Отправить в заданное время" at bounding box center [844, 447] width 951 height 23
paste input "С [DATE] пройдёт большое обновление условий моей работы: появятся новые, более …"
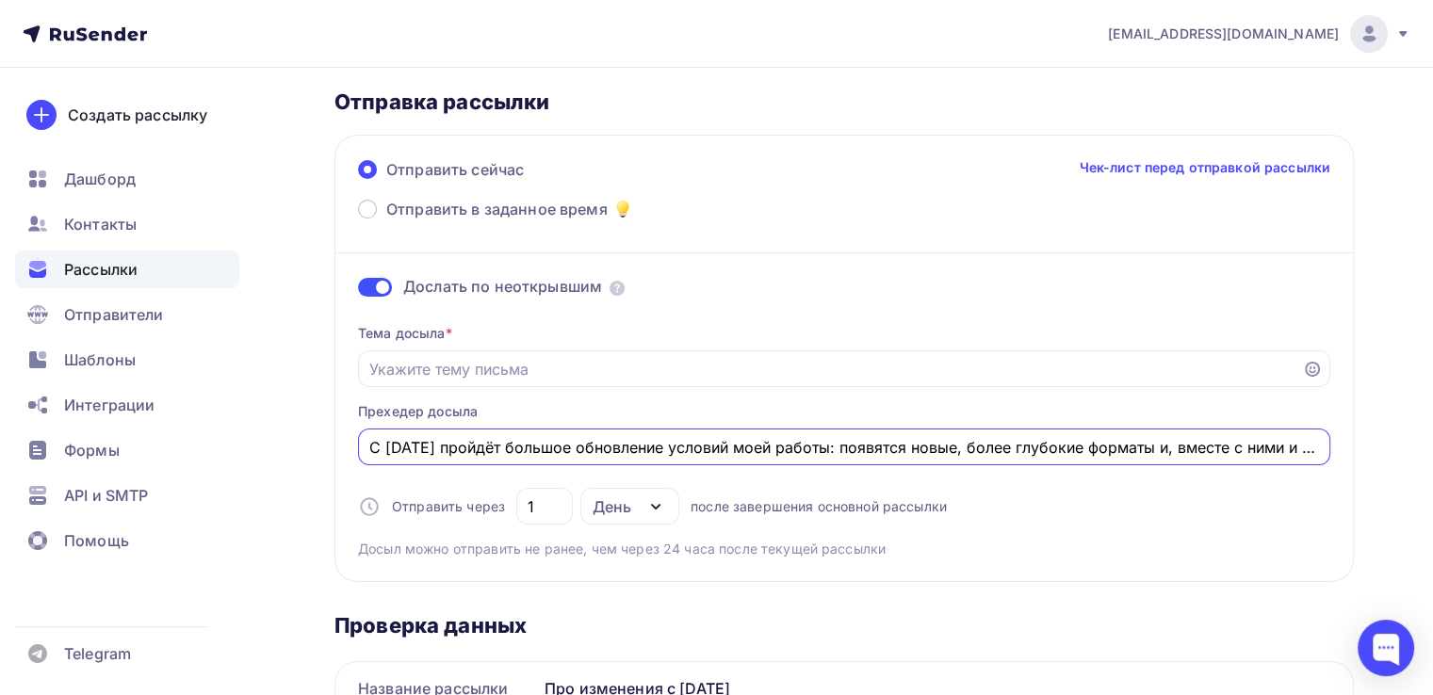
scroll to position [0, 102]
type input "С [DATE] пройдёт большое обновление условий моей работы: появятся новые, более …"
click at [512, 361] on input "Отправить в заданное время" at bounding box center [830, 369] width 922 height 23
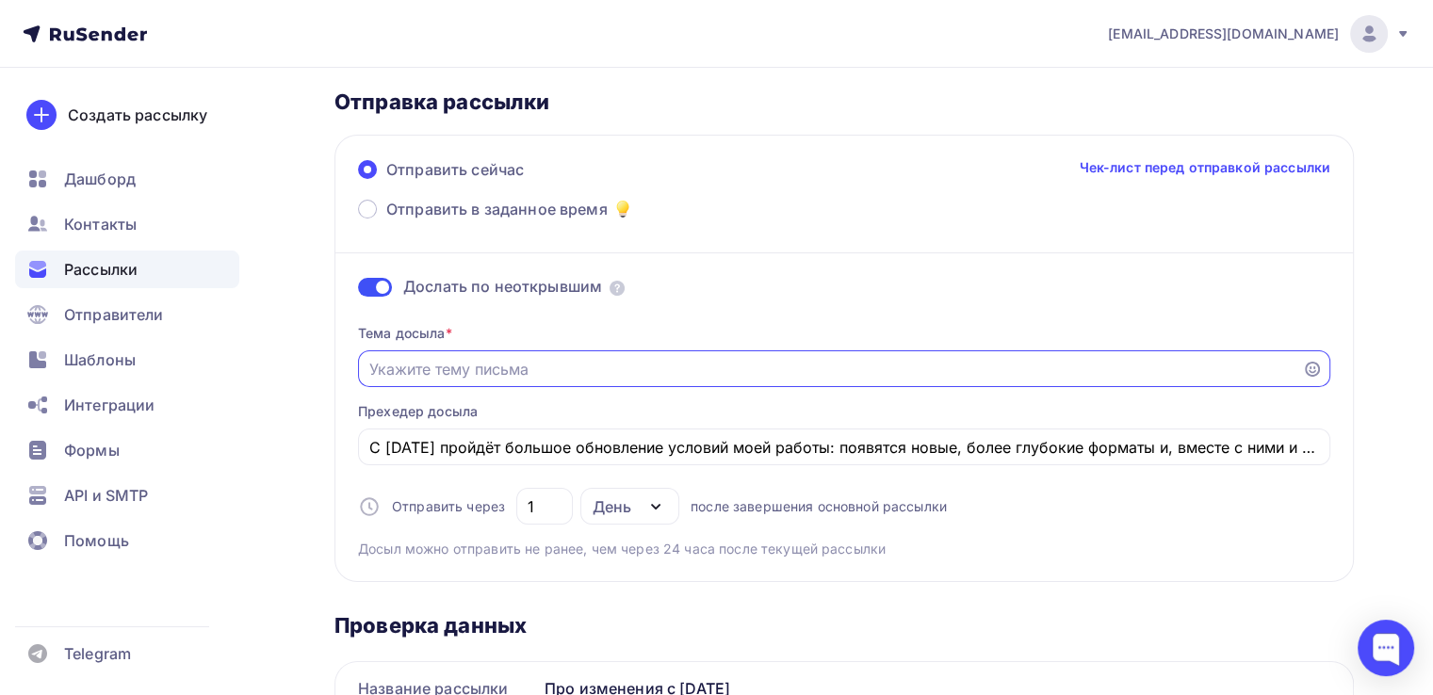
paste input "Про изменения с [DATE]"
type input "Про изменения с [DATE]"
click at [544, 330] on div "Тема досыла * Про изменения с [DATE] Прехедер досыла С [DATE] пройдёт большое о…" at bounding box center [844, 434] width 972 height 250
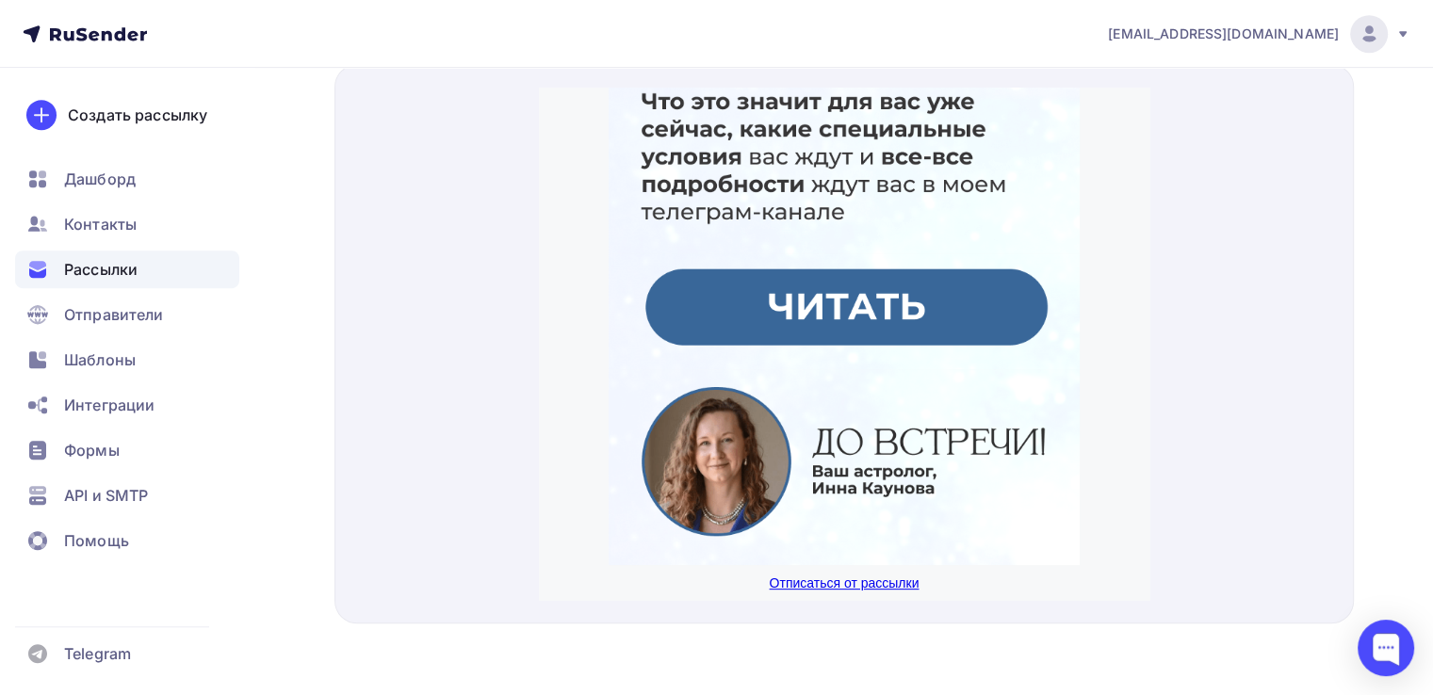
scroll to position [599, 0]
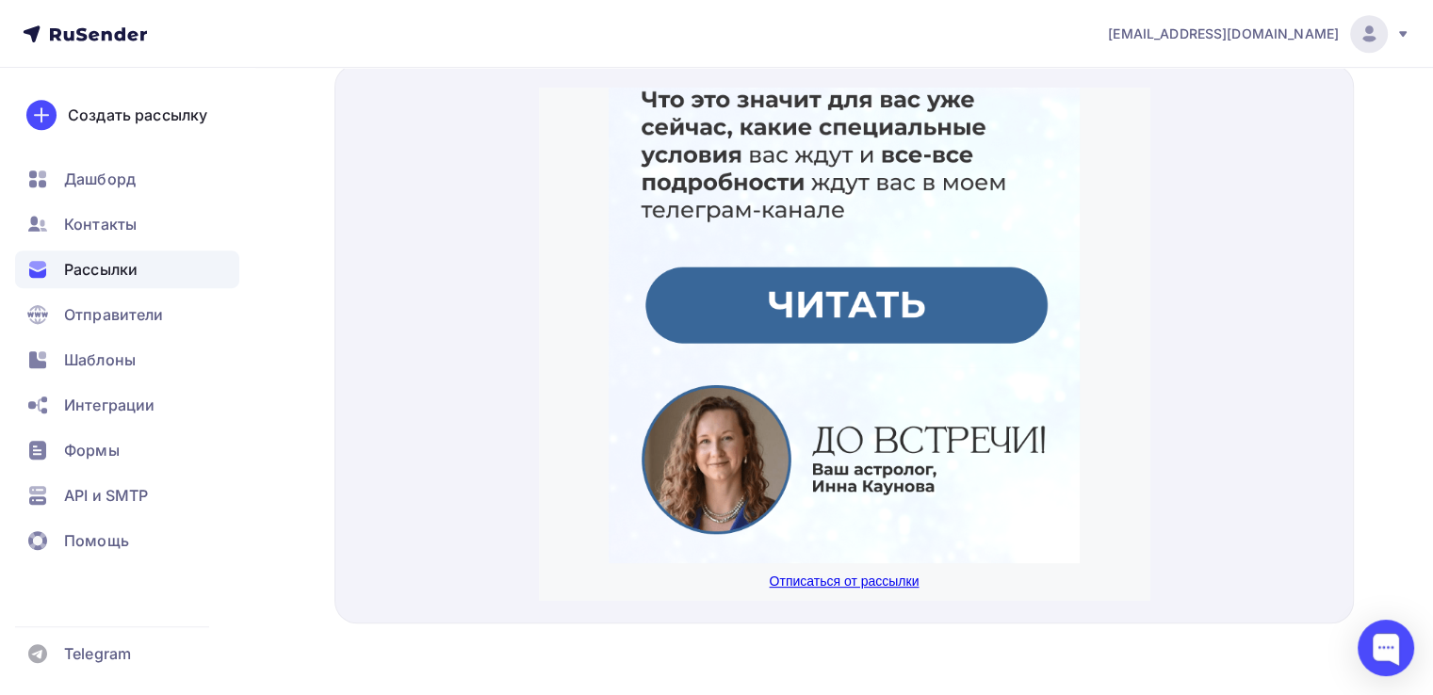
click at [826, 276] on img at bounding box center [844, 287] width 471 height 116
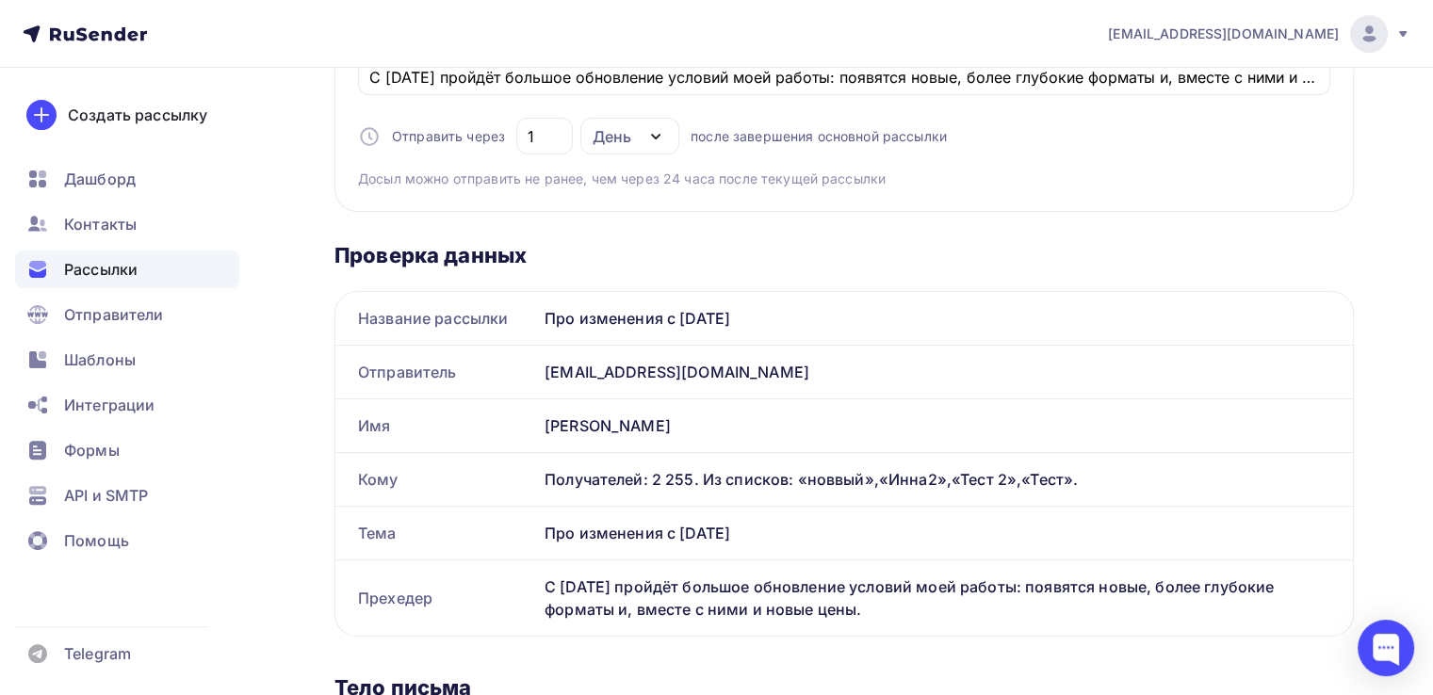
scroll to position [0, 0]
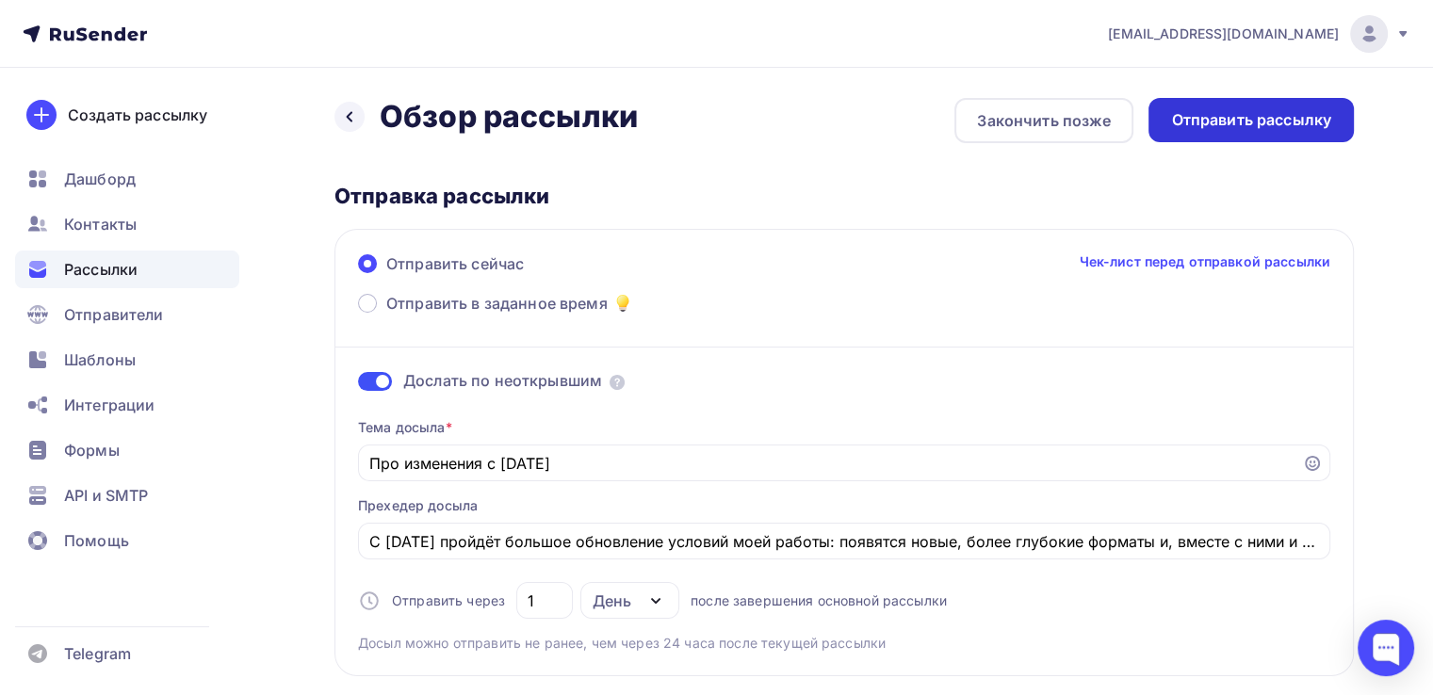
click at [1269, 118] on div "Отправить рассылку" at bounding box center [1251, 120] width 160 height 22
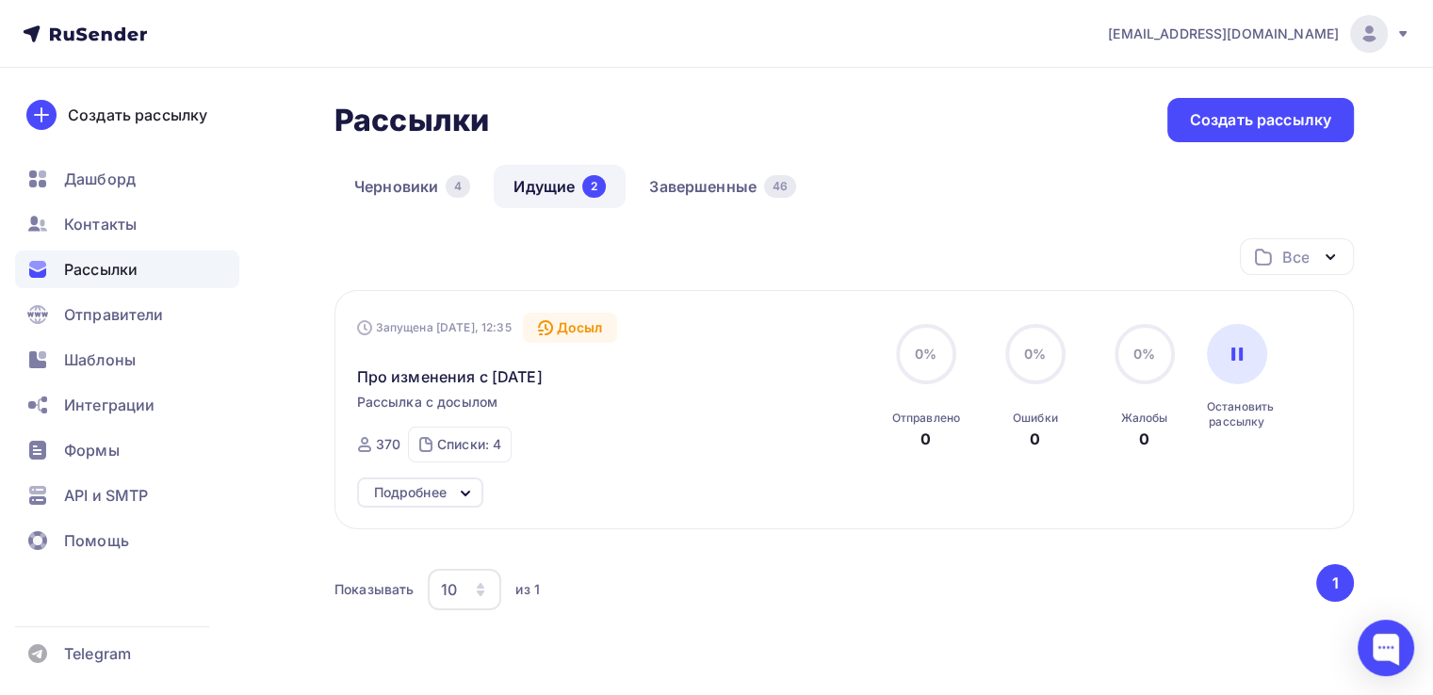
click at [137, 261] on span "Рассылки" at bounding box center [100, 269] width 73 height 23
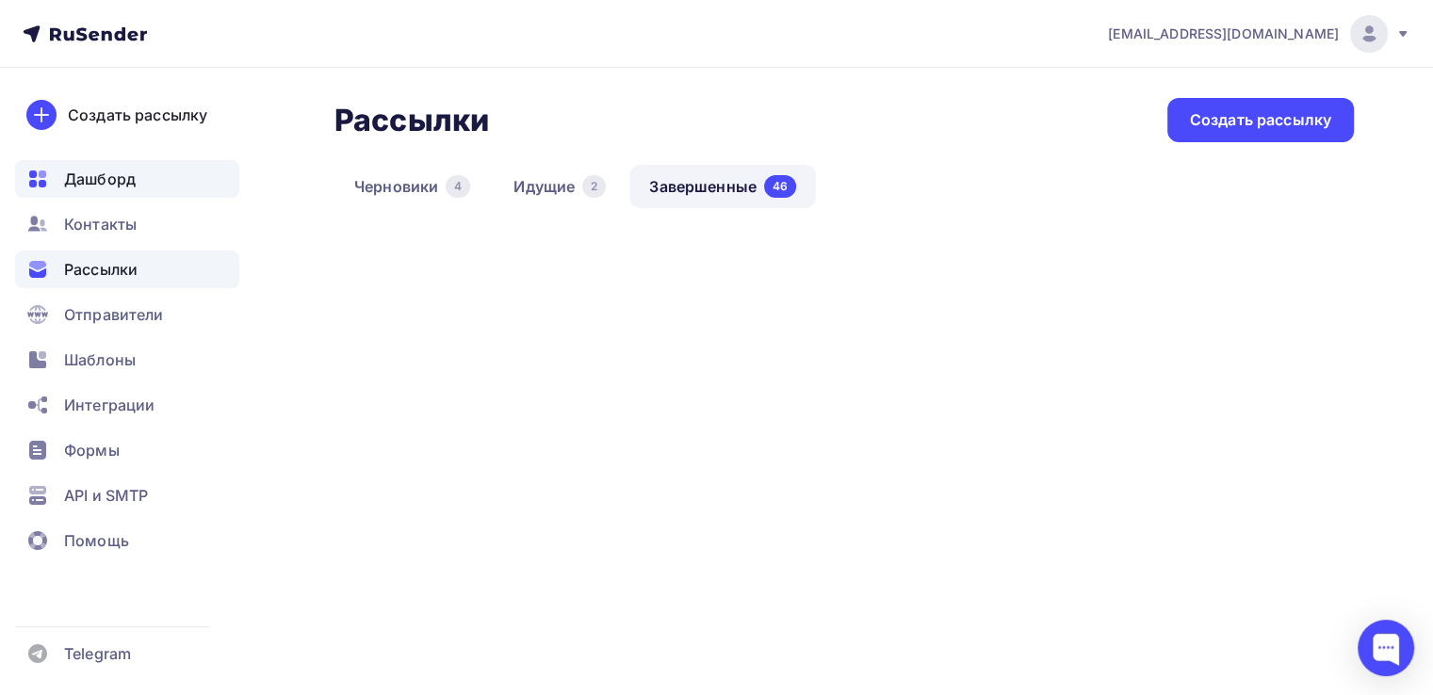
click at [111, 163] on div "Дашборд" at bounding box center [127, 179] width 224 height 38
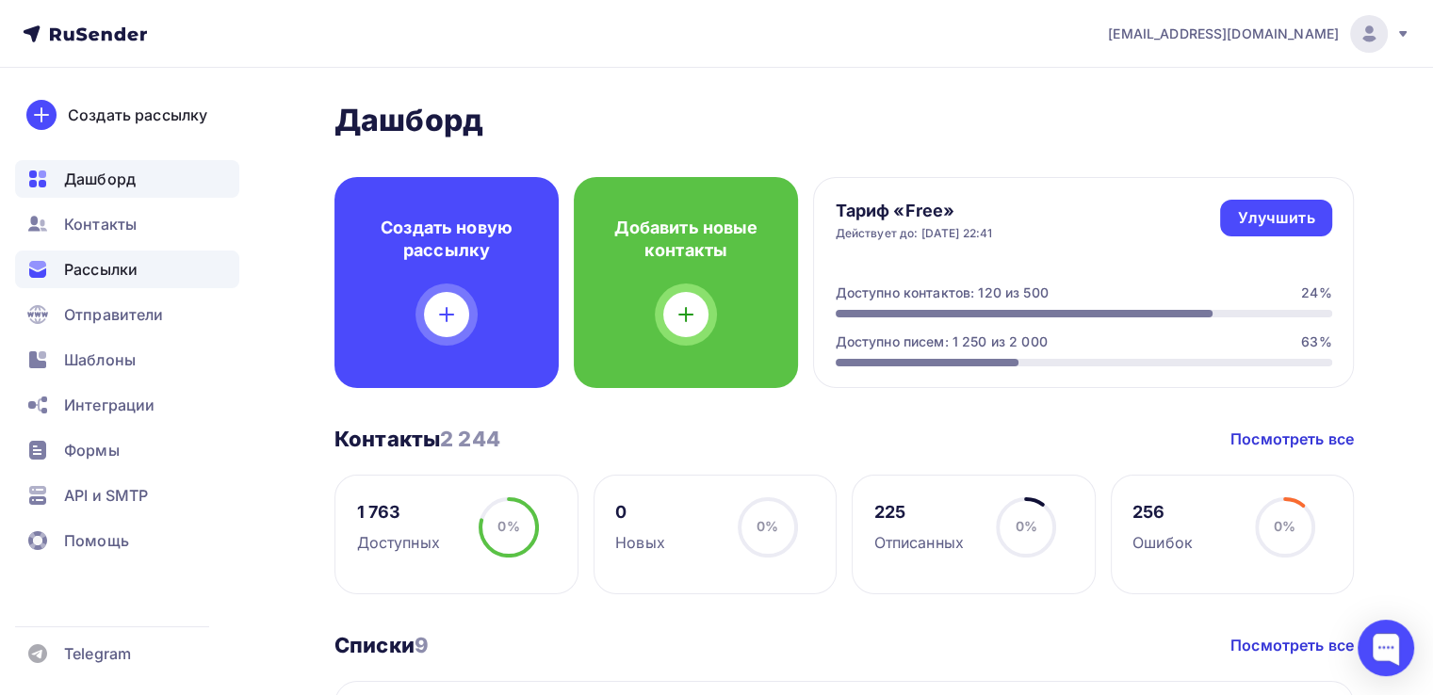
scroll to position [471, 0]
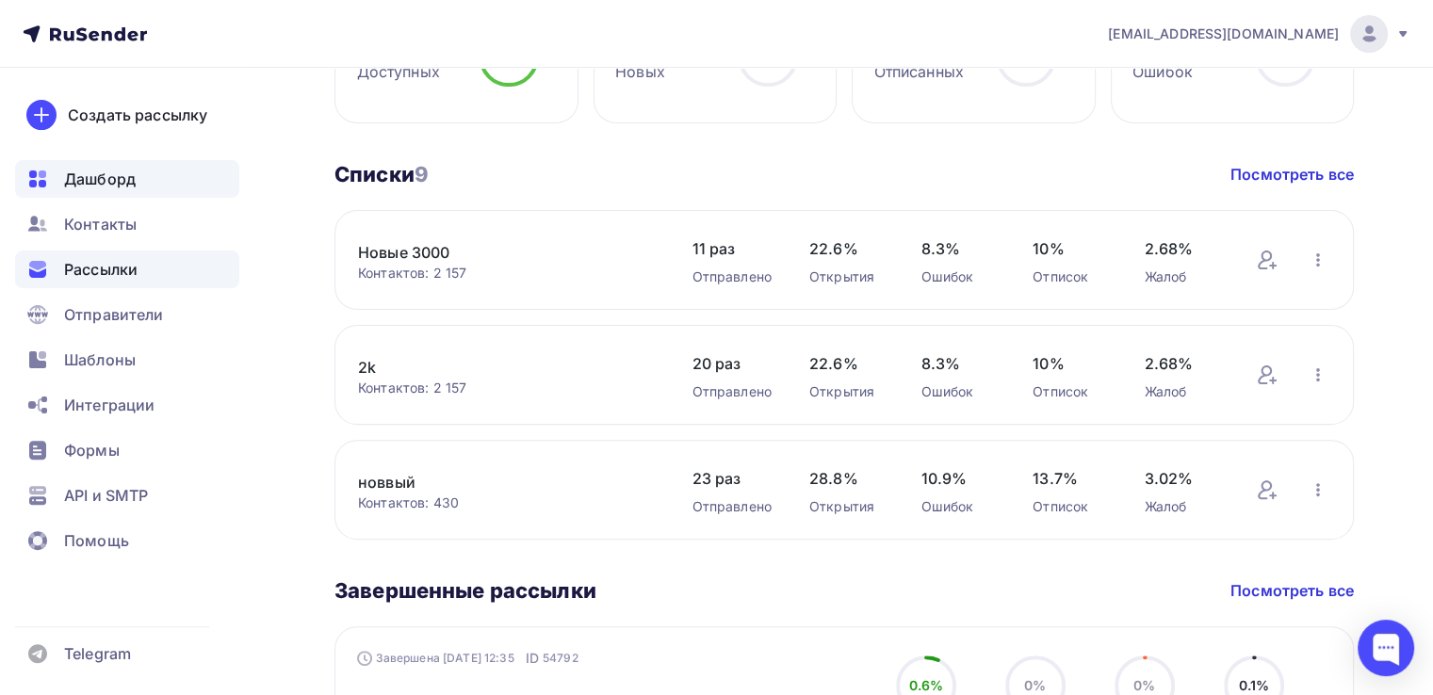
click at [127, 258] on span "Рассылки" at bounding box center [100, 269] width 73 height 23
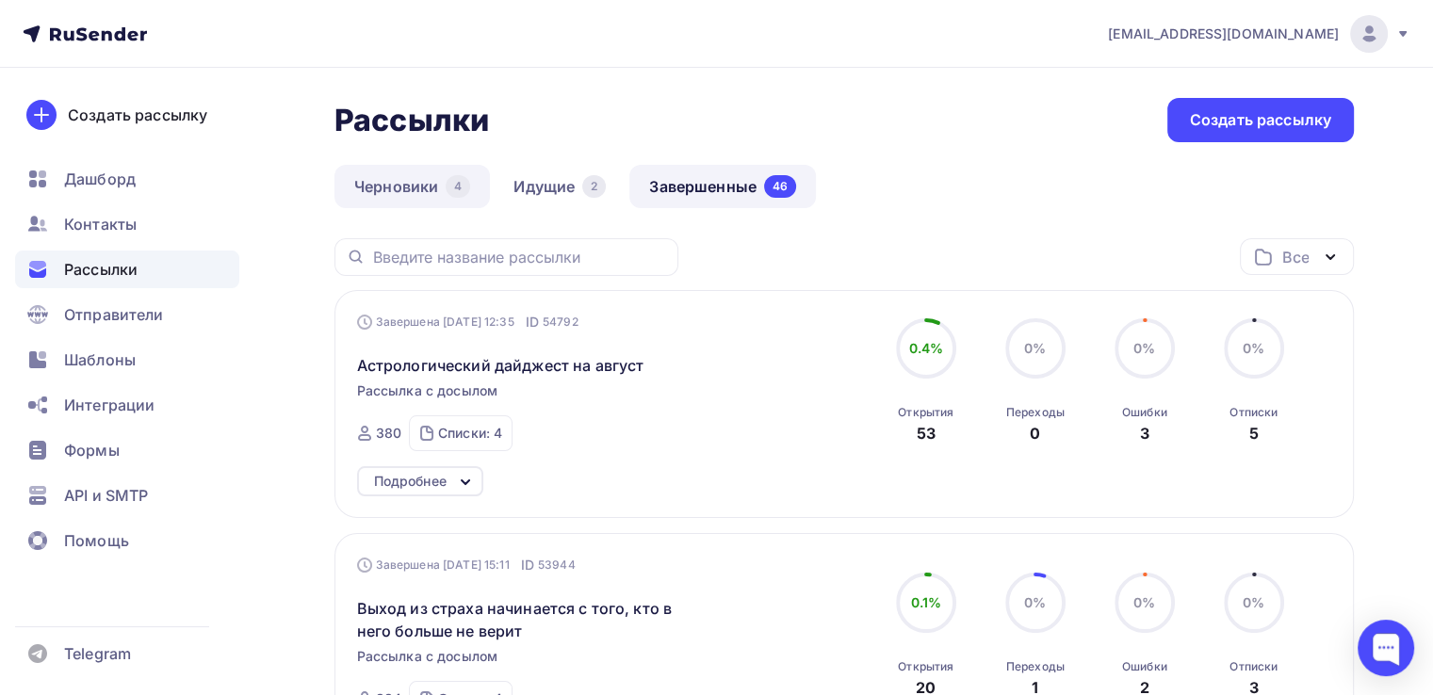
click at [425, 186] on link "Черновики 4" at bounding box center [411, 186] width 155 height 43
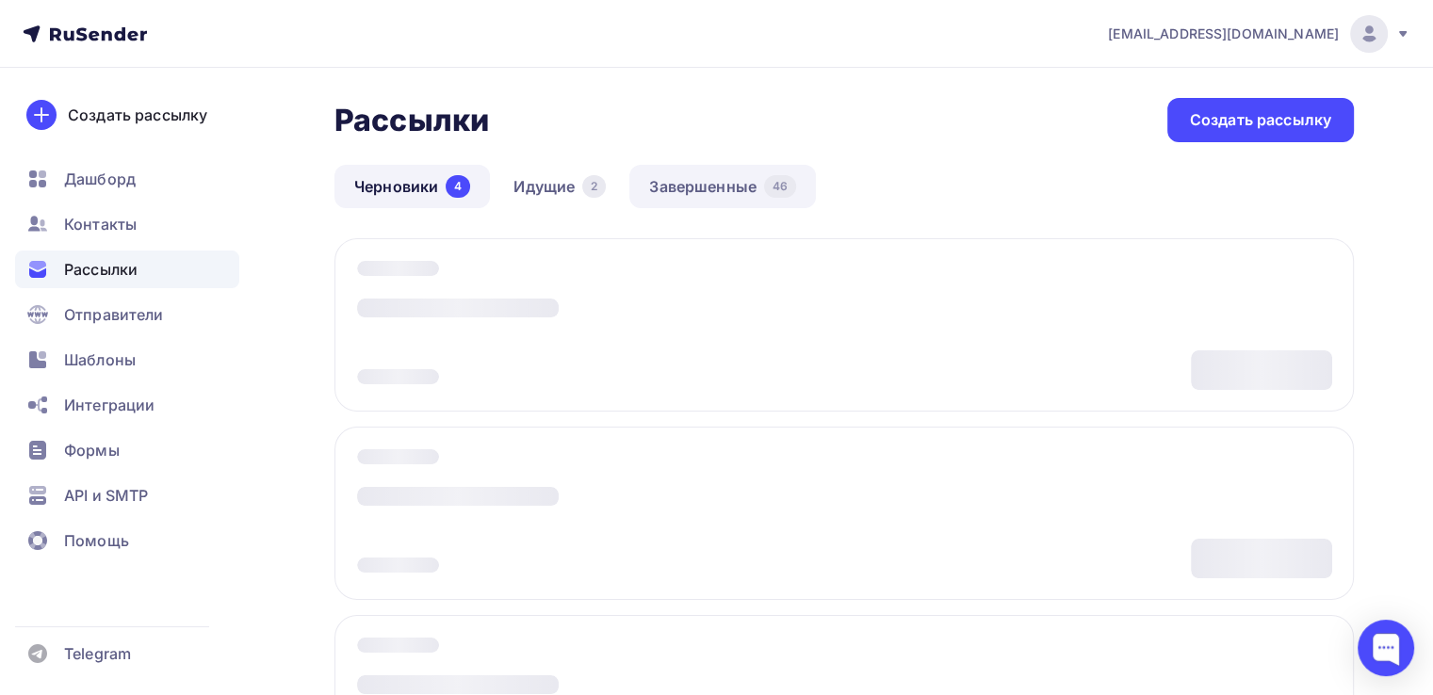
click at [760, 182] on link "Завершенные 46" at bounding box center [722, 186] width 187 height 43
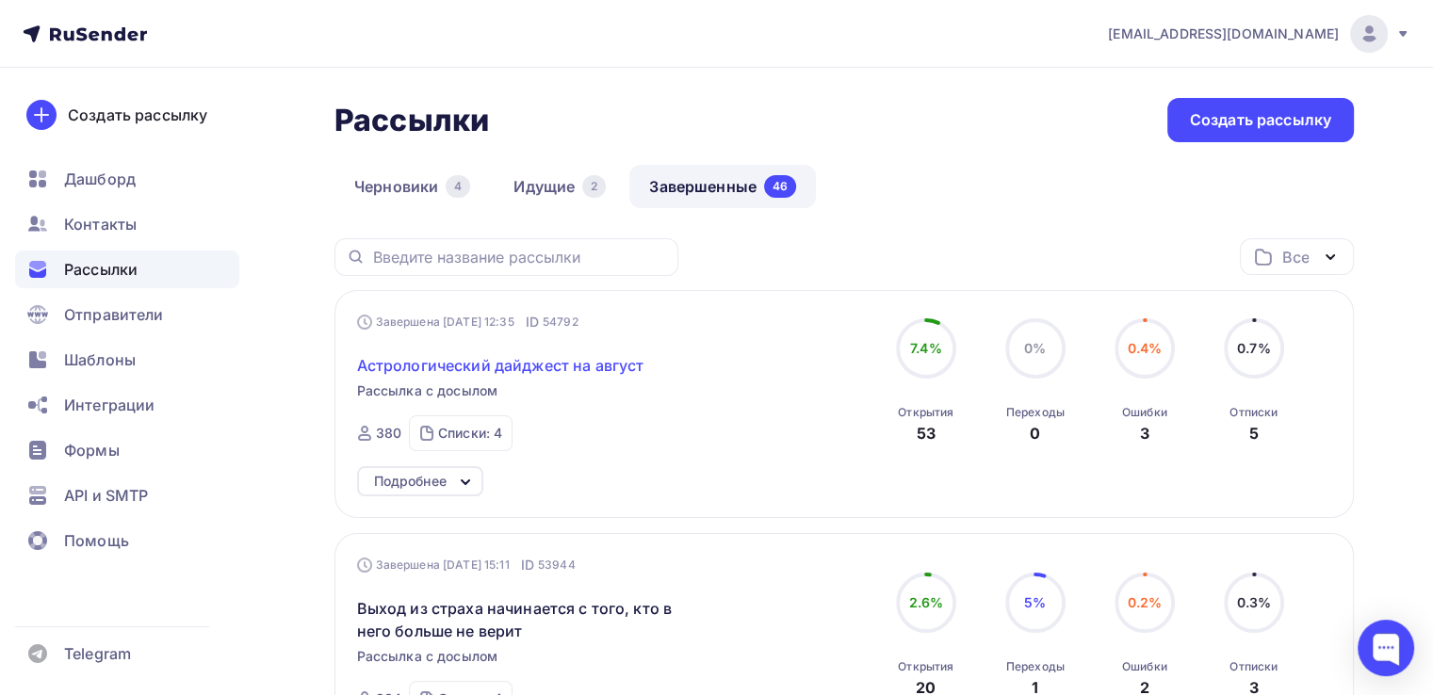
click at [542, 359] on span "Астрологический дайджест на август" at bounding box center [500, 365] width 287 height 23
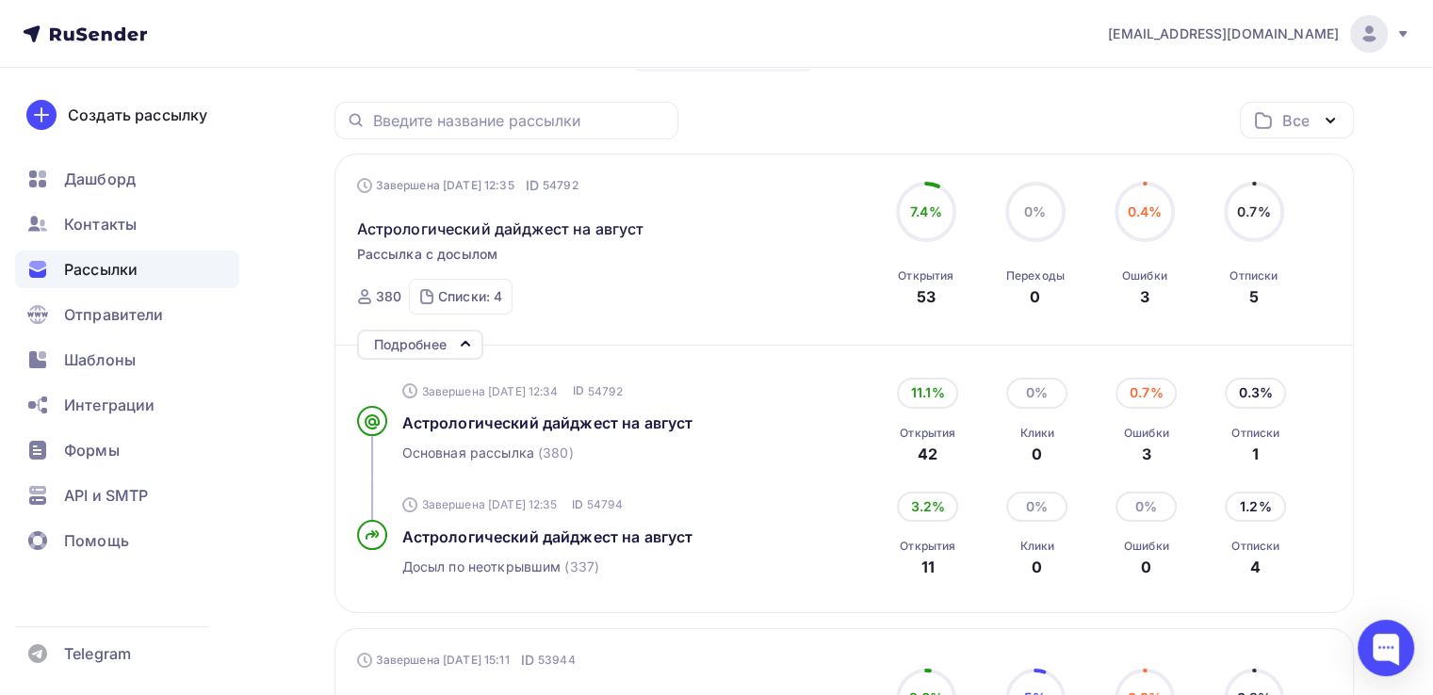
scroll to position [94, 0]
